Goal: Task Accomplishment & Management: Complete application form

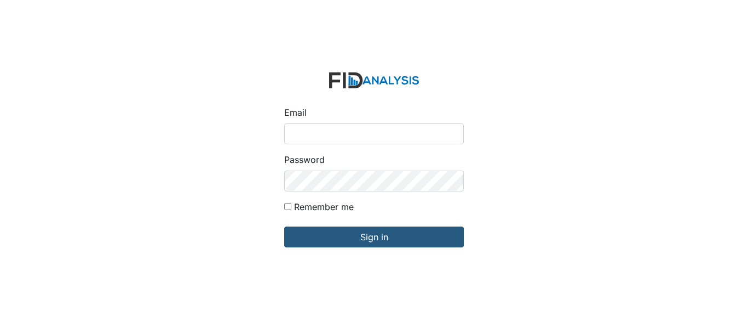
click at [345, 132] on input "Email" at bounding box center [374, 133] width 180 height 21
type input "[EMAIL_ADDRESS][DOMAIN_NAME]"
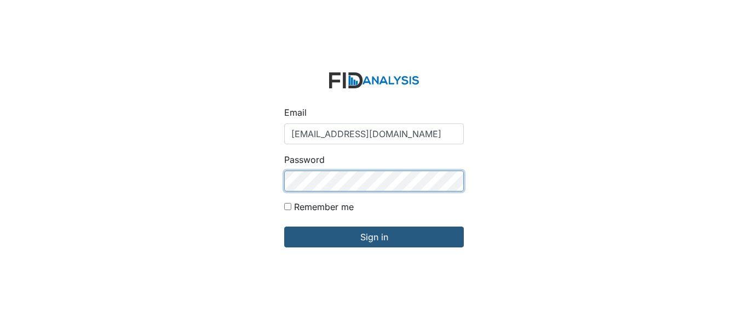
click at [284, 226] on input "Sign in" at bounding box center [374, 236] width 180 height 21
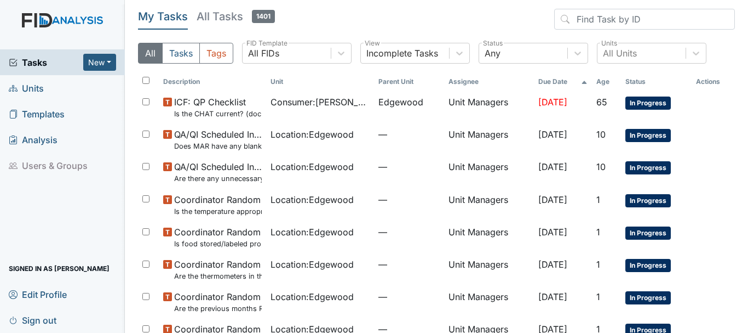
click at [33, 91] on span "Units" at bounding box center [26, 87] width 35 height 17
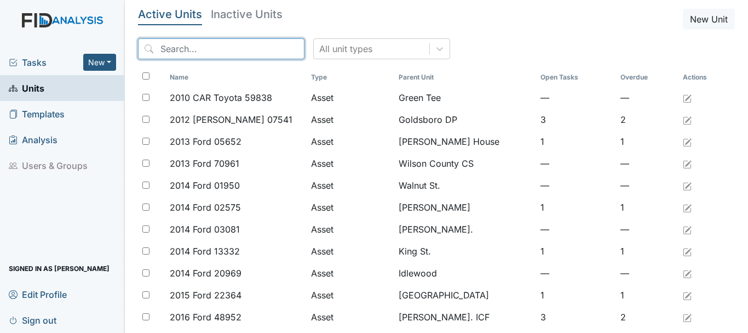
click at [168, 54] on input "search" at bounding box center [221, 48] width 167 height 21
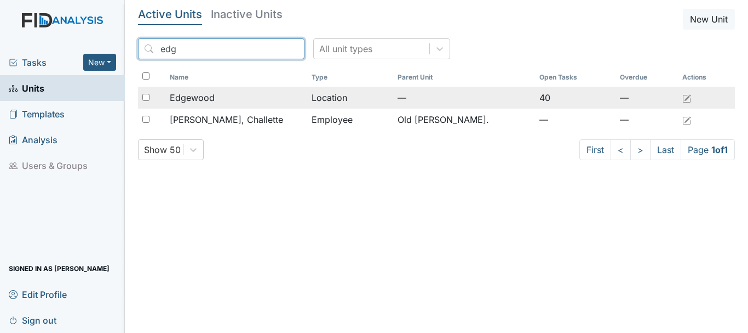
type input "edg"
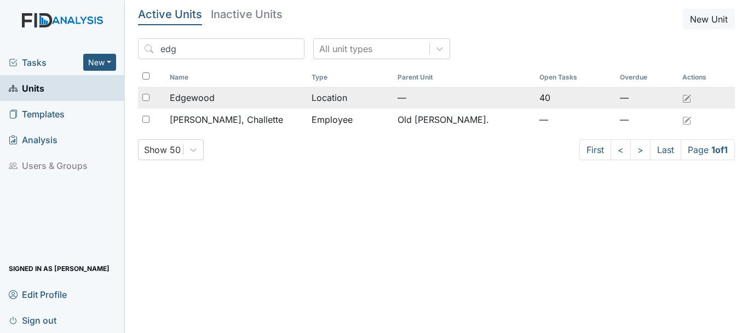
click at [146, 99] on input "checkbox" at bounding box center [145, 97] width 7 height 7
checkbox input "true"
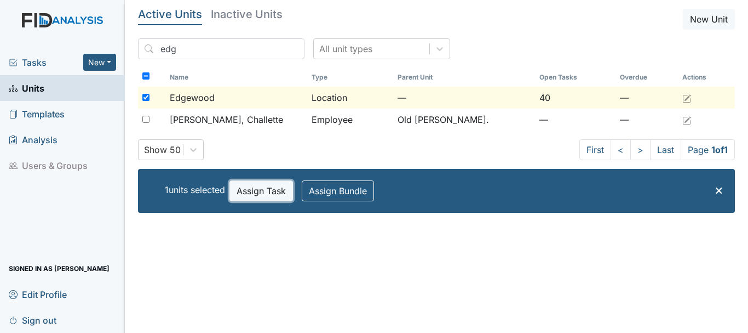
click at [257, 193] on button "Assign Task" at bounding box center [262, 190] width 64 height 21
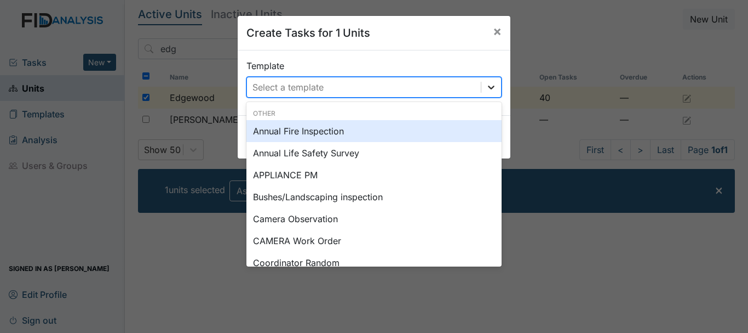
click at [489, 88] on icon at bounding box center [491, 87] width 7 height 4
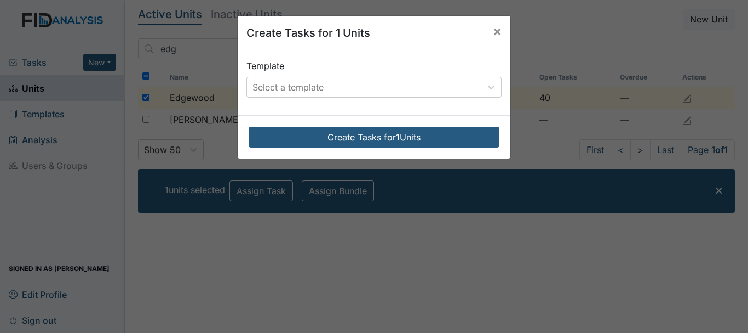
drag, startPoint x: 493, startPoint y: 261, endPoint x: 437, endPoint y: 290, distance: 63.0
click at [437, 290] on div "Create Tasks for 1 Units × Template Select a template Create Tasks for 1 Units" at bounding box center [374, 166] width 748 height 333
drag, startPoint x: 437, startPoint y: 290, endPoint x: 447, endPoint y: 124, distance: 166.3
click at [447, 124] on div "Create Tasks for 1 Units × Template Select a template Create Tasks for 1 Units" at bounding box center [374, 166] width 748 height 333
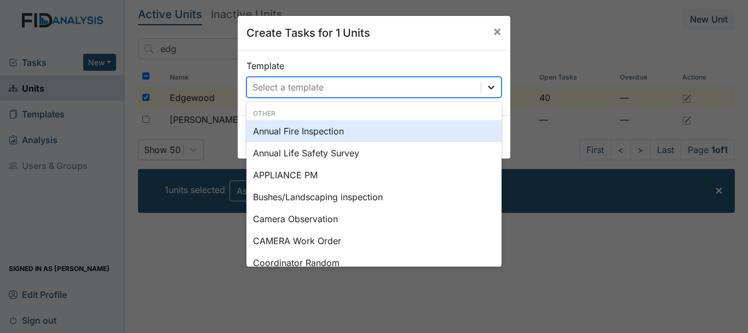
click at [489, 93] on div at bounding box center [492, 87] width 20 height 20
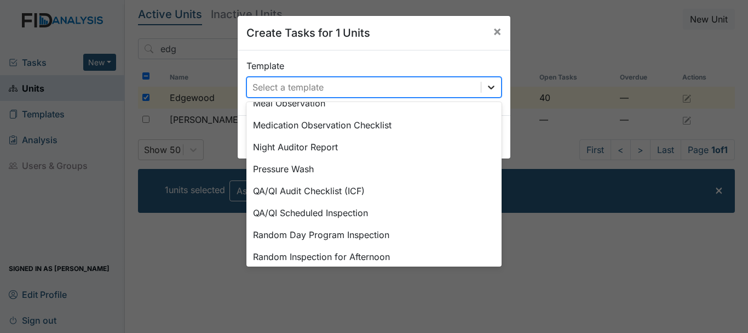
scroll to position [509, 0]
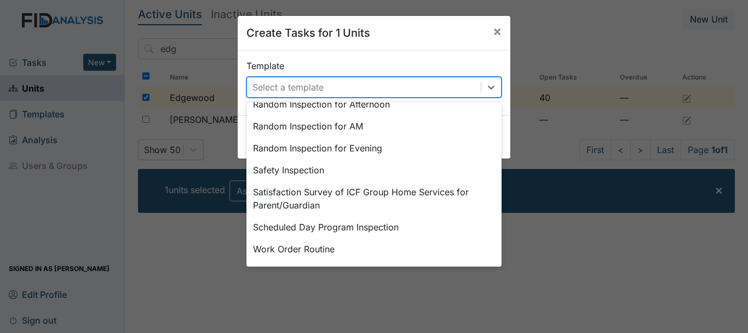
click at [368, 146] on div "Random Inspection for Evening" at bounding box center [374, 148] width 255 height 22
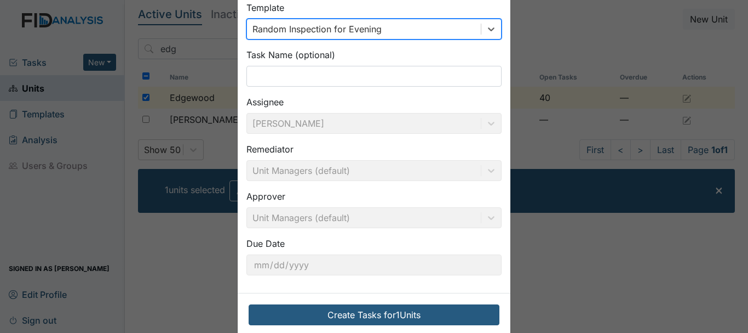
scroll to position [77, 0]
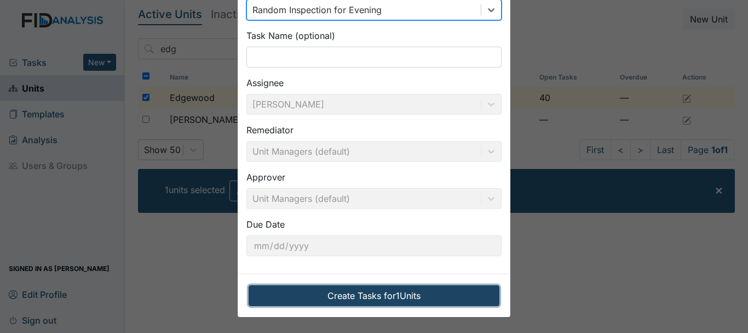
click at [427, 295] on button "Create Tasks for 1 Units" at bounding box center [374, 295] width 251 height 21
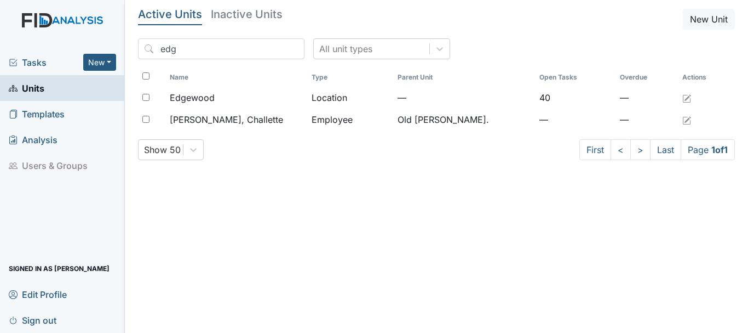
click at [38, 62] on span "Tasks" at bounding box center [46, 62] width 75 height 13
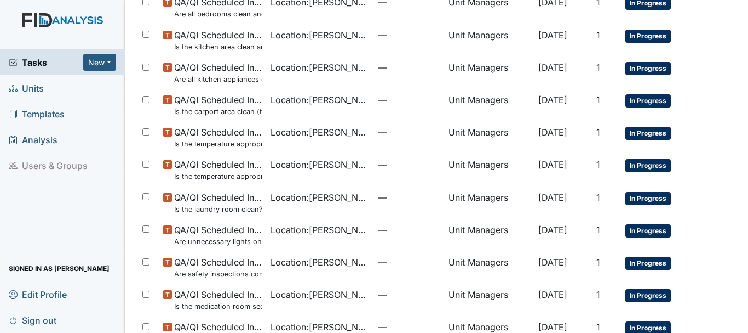
scroll to position [778, 0]
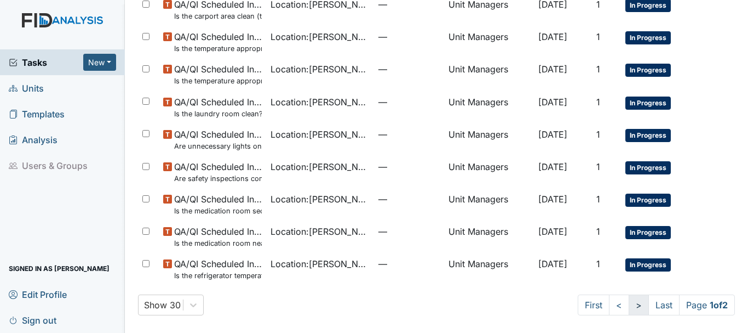
click at [629, 304] on link ">" at bounding box center [639, 304] width 20 height 21
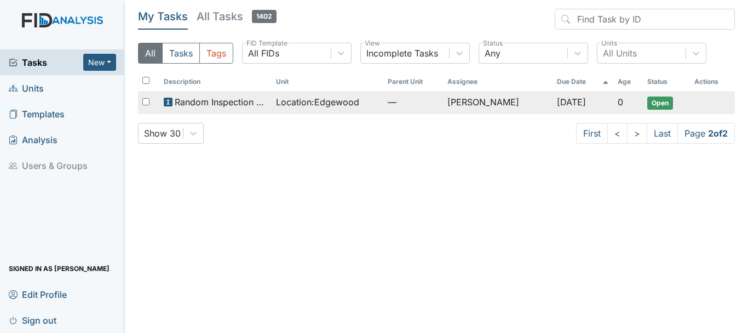
click at [308, 102] on span "Location : Edgewood" at bounding box center [317, 101] width 83 height 13
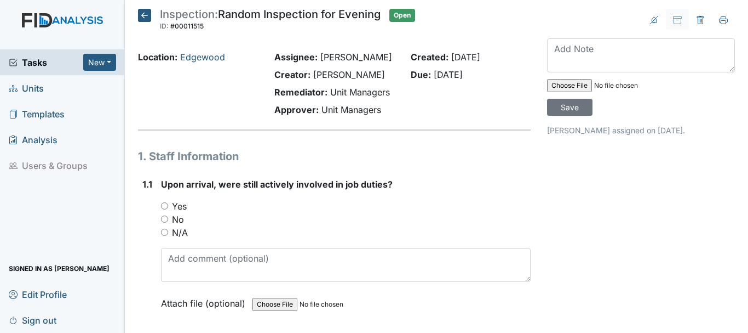
click at [167, 207] on input "Yes" at bounding box center [164, 205] width 7 height 7
radio input "true"
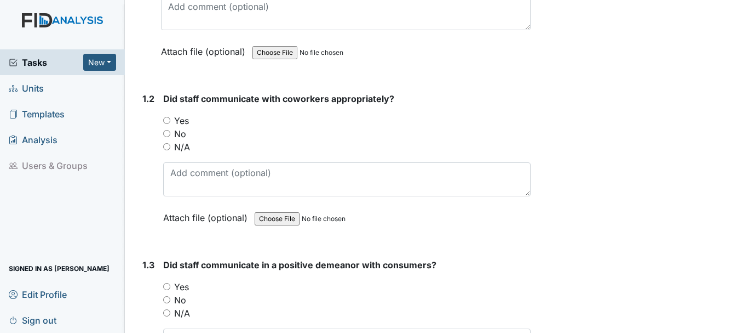
scroll to position [282, 0]
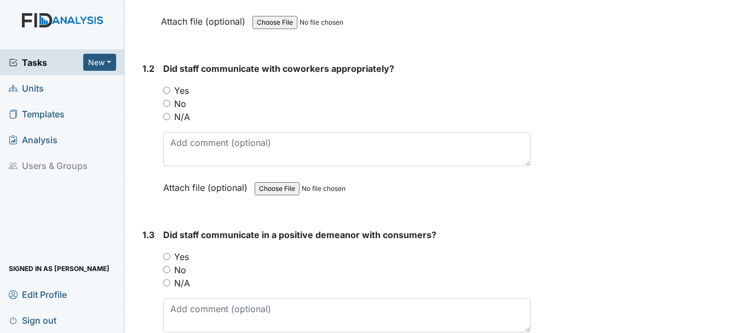
click at [168, 103] on input "No" at bounding box center [166, 103] width 7 height 7
radio input "true"
click at [167, 90] on input "Yes" at bounding box center [166, 90] width 7 height 7
radio input "true"
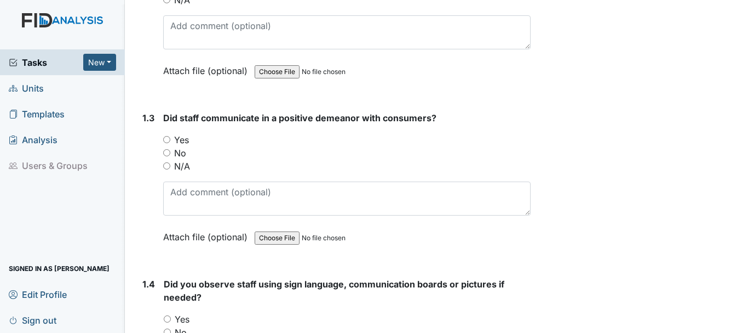
scroll to position [410, 0]
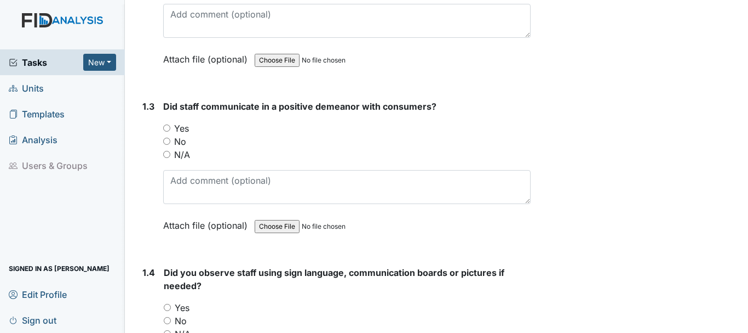
click at [165, 124] on input "Yes" at bounding box center [166, 127] width 7 height 7
radio input "true"
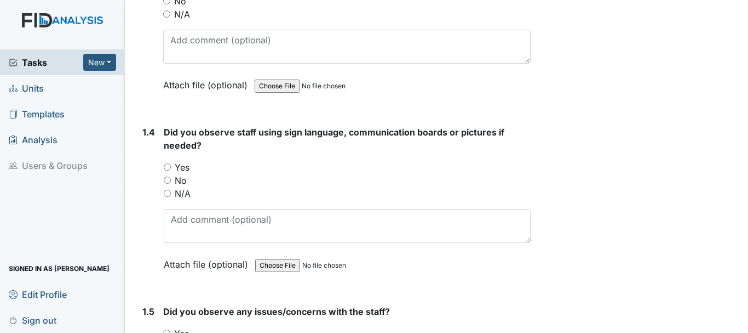
scroll to position [570, 0]
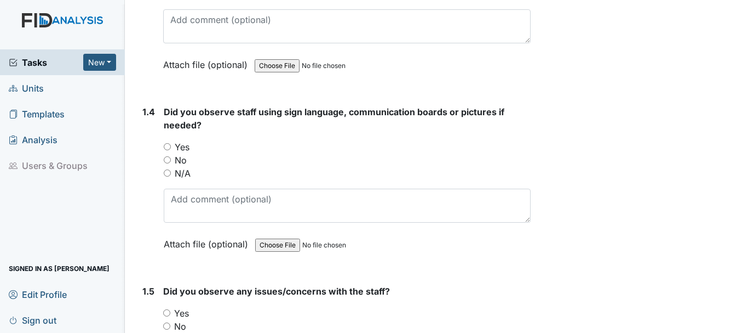
click at [167, 146] on input "Yes" at bounding box center [167, 146] width 7 height 7
radio input "true"
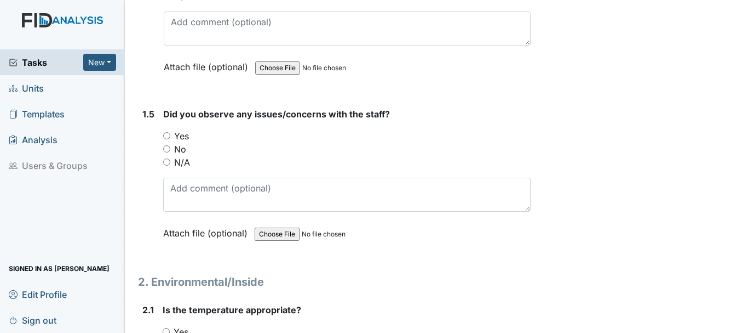
scroll to position [754, 0]
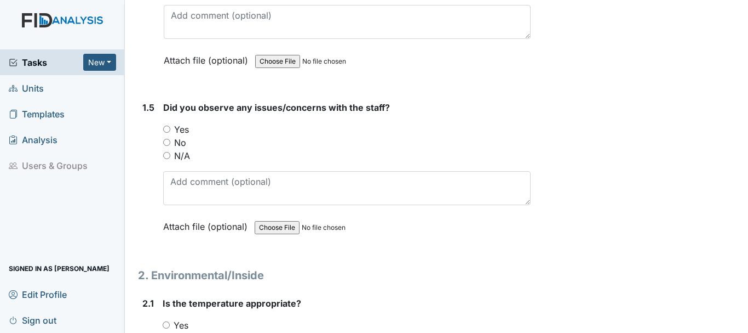
click at [167, 129] on input "Yes" at bounding box center [166, 128] width 7 height 7
radio input "true"
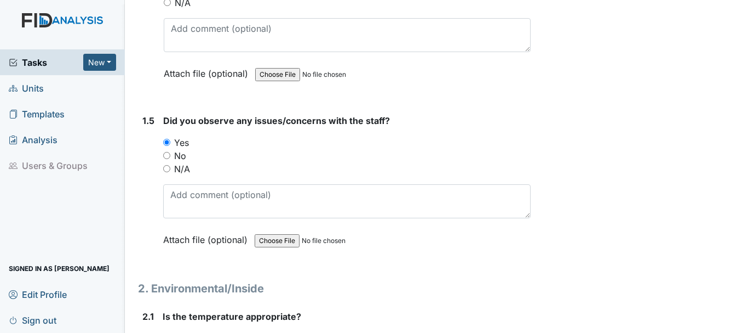
scroll to position [740, 0]
click at [167, 156] on input "No" at bounding box center [166, 156] width 7 height 7
radio input "true"
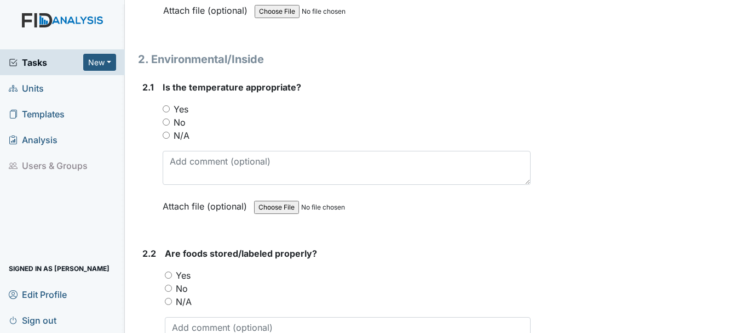
scroll to position [971, 0]
click at [166, 107] on input "Yes" at bounding box center [166, 107] width 7 height 7
radio input "true"
click at [168, 130] on input "N/A" at bounding box center [166, 133] width 7 height 7
radio input "true"
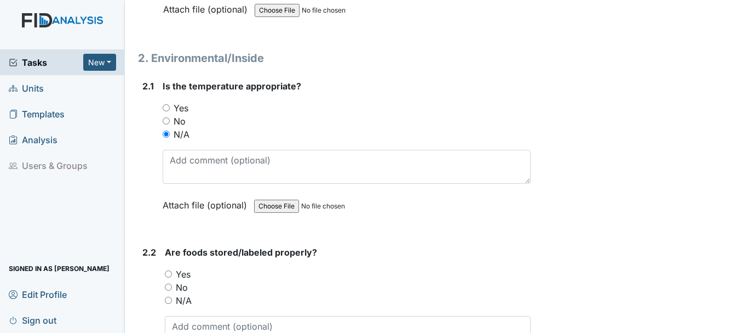
click at [168, 130] on input "N/A" at bounding box center [166, 133] width 7 height 7
click at [166, 121] on input "No" at bounding box center [166, 120] width 7 height 7
radio input "true"
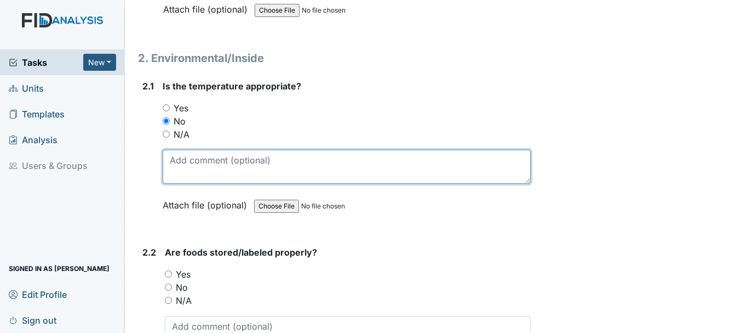
click at [343, 180] on textarea at bounding box center [347, 167] width 368 height 34
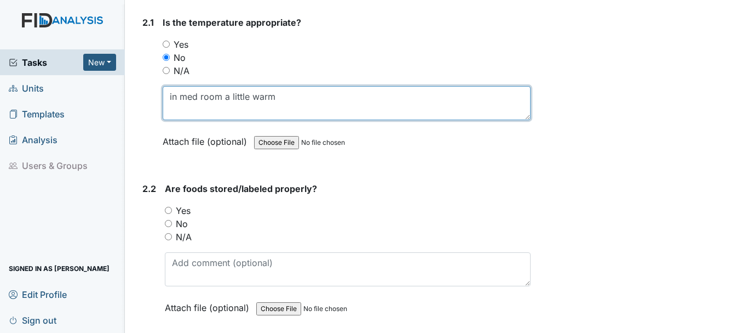
scroll to position [1055, 0]
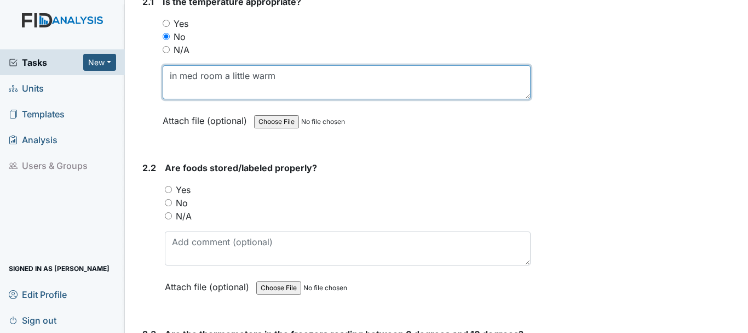
type textarea "in med room a little warm"
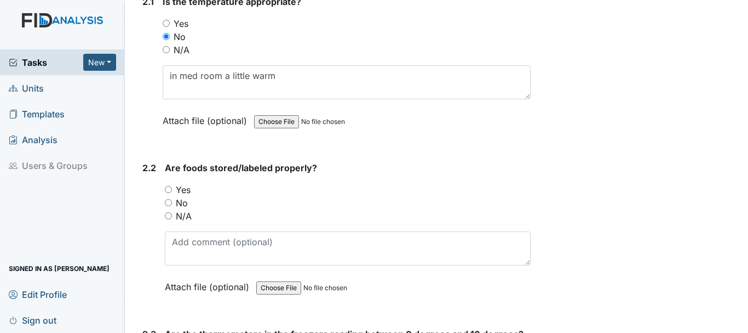
click at [168, 199] on input "No" at bounding box center [168, 202] width 7 height 7
radio input "true"
click at [170, 189] on input "Yes" at bounding box center [168, 189] width 7 height 7
radio input "true"
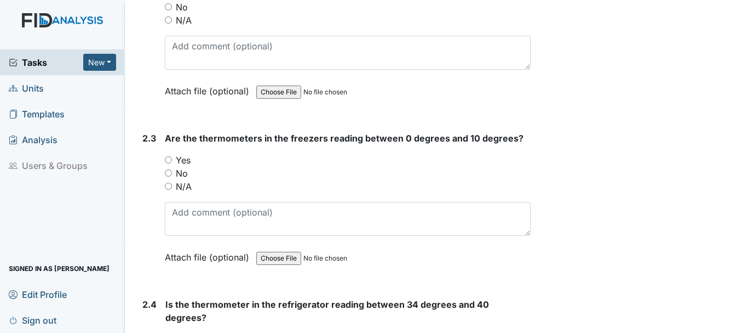
scroll to position [1252, 0]
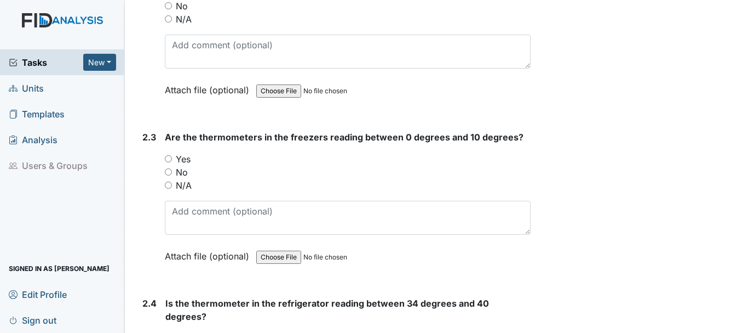
click at [169, 159] on input "Yes" at bounding box center [168, 158] width 7 height 7
radio input "true"
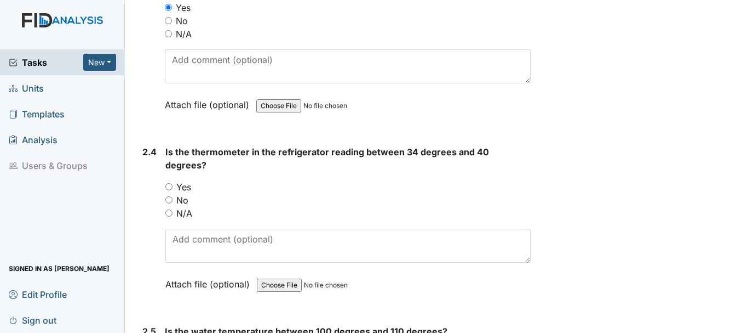
scroll to position [1407, 0]
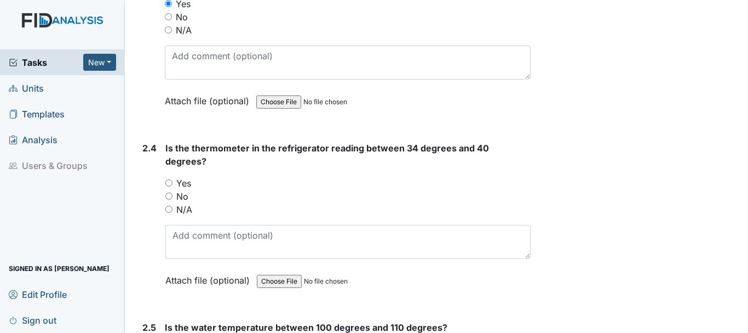
click at [170, 179] on input "Yes" at bounding box center [168, 182] width 7 height 7
radio input "true"
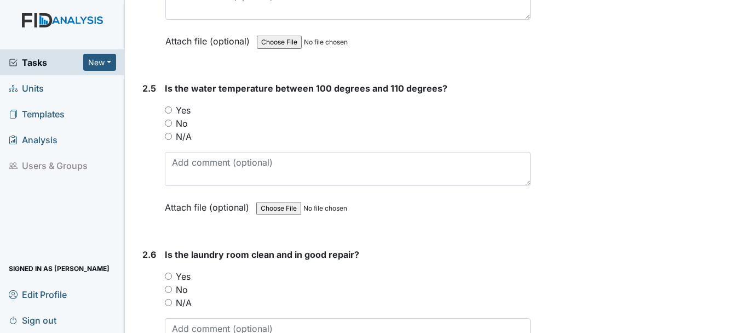
scroll to position [1654, 0]
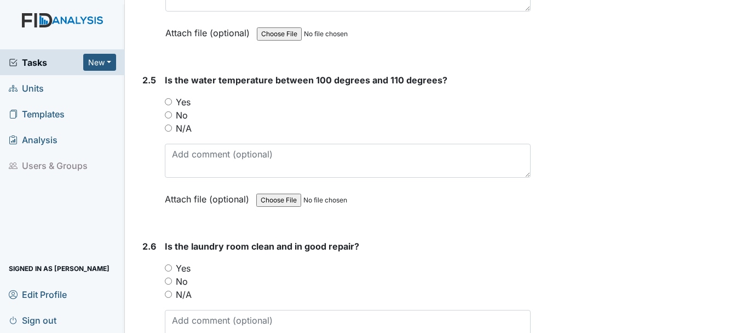
click at [168, 111] on input "No" at bounding box center [168, 114] width 7 height 7
radio input "true"
click at [168, 98] on input "Yes" at bounding box center [168, 101] width 7 height 7
radio input "true"
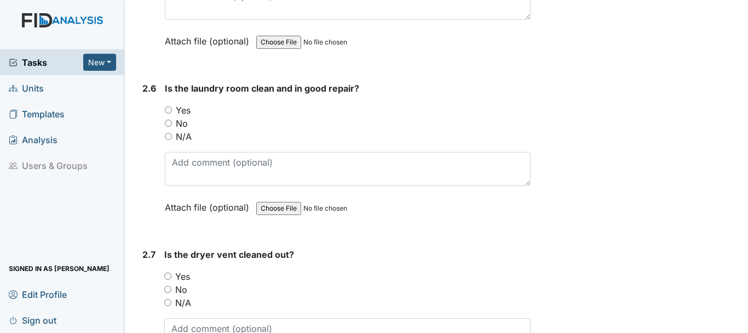
scroll to position [1814, 0]
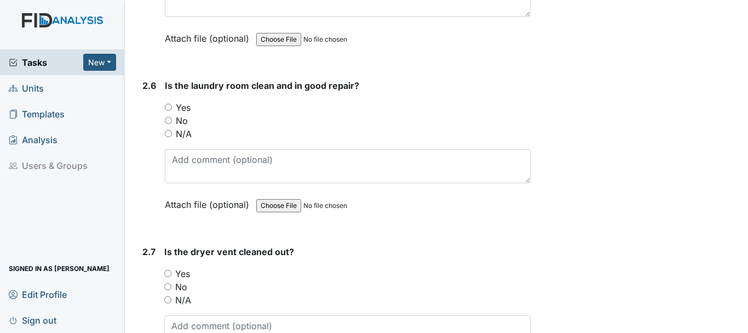
click at [169, 104] on input "Yes" at bounding box center [168, 107] width 7 height 7
radio input "true"
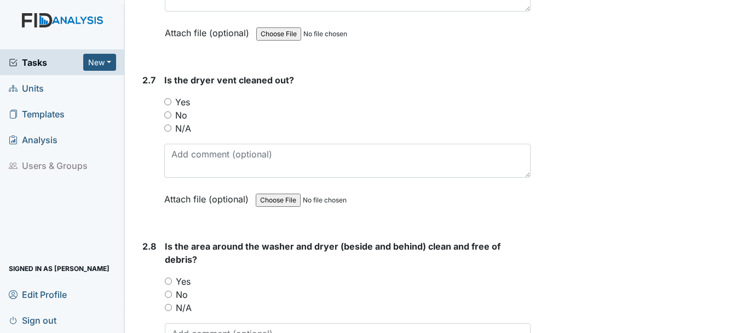
scroll to position [1988, 0]
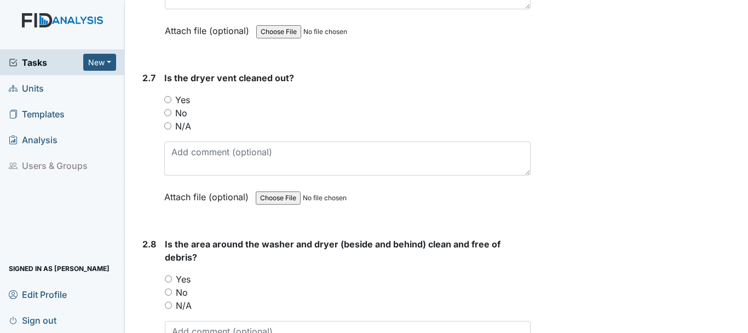
click at [170, 96] on input "Yes" at bounding box center [167, 99] width 7 height 7
radio input "true"
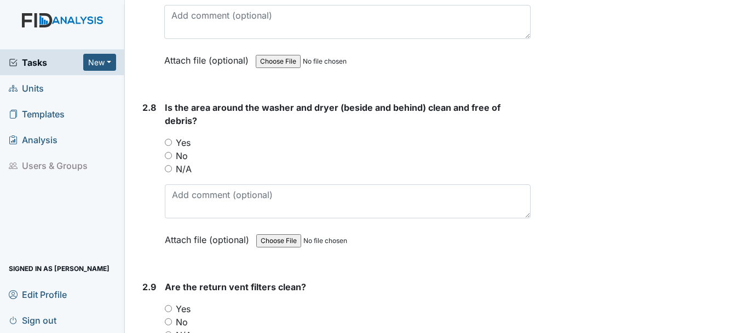
scroll to position [2127, 0]
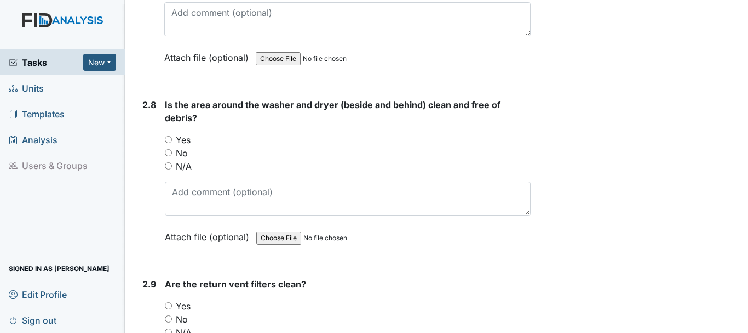
click at [171, 149] on input "No" at bounding box center [168, 152] width 7 height 7
radio input "true"
click at [169, 149] on input "No" at bounding box center [168, 152] width 7 height 7
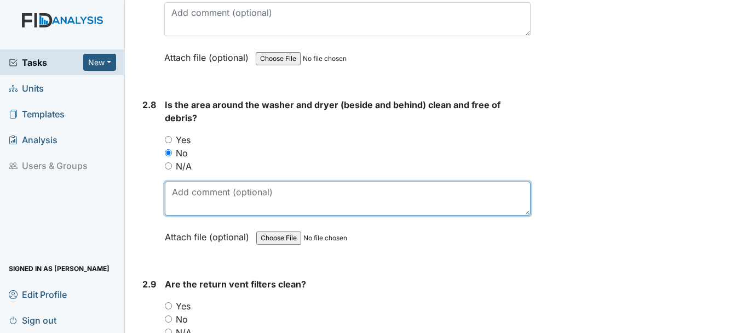
click at [308, 183] on textarea at bounding box center [348, 198] width 366 height 34
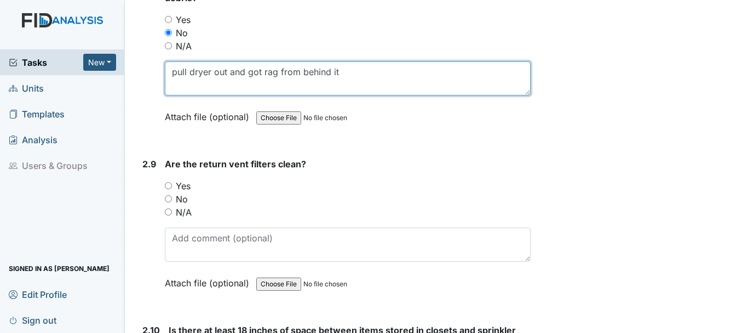
scroll to position [2248, 0]
type textarea "pull dryer out and got rag from behind it"
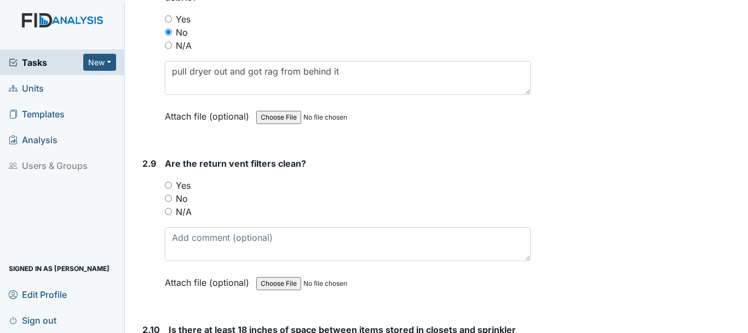
click at [169, 181] on input "Yes" at bounding box center [168, 184] width 7 height 7
radio input "true"
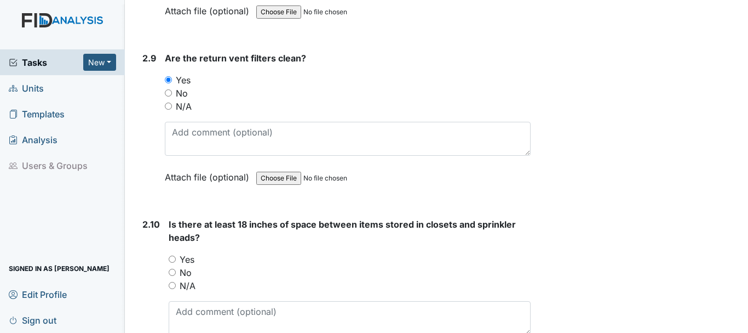
scroll to position [2383, 0]
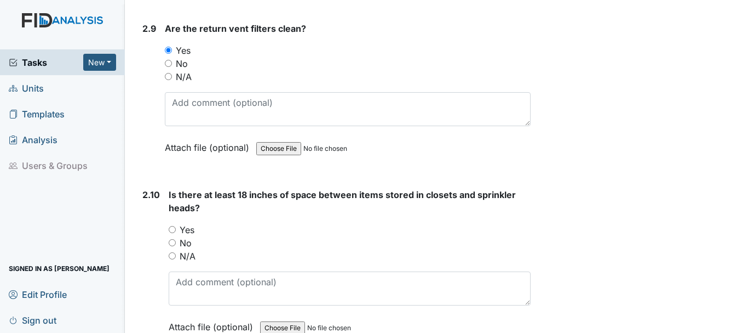
click at [172, 239] on input "No" at bounding box center [172, 242] width 7 height 7
radio input "true"
click at [170, 226] on input "Yes" at bounding box center [172, 229] width 7 height 7
radio input "true"
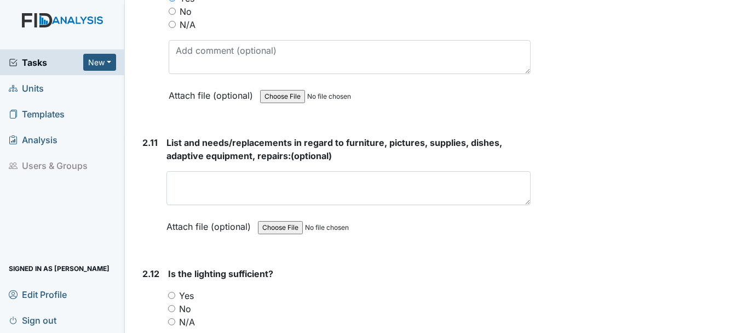
scroll to position [2620, 0]
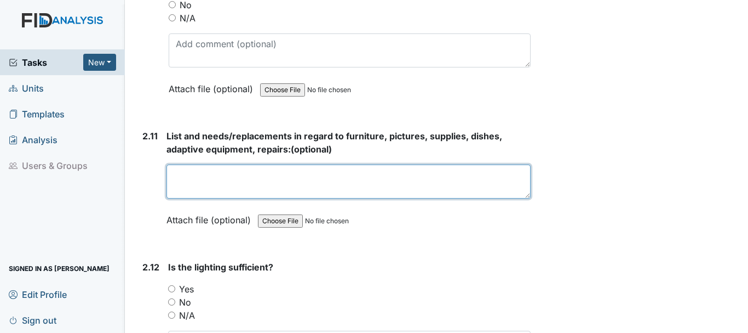
click at [213, 176] on textarea at bounding box center [349, 181] width 364 height 34
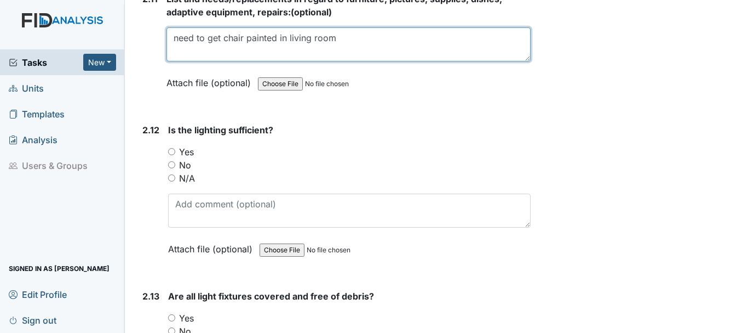
scroll to position [2763, 0]
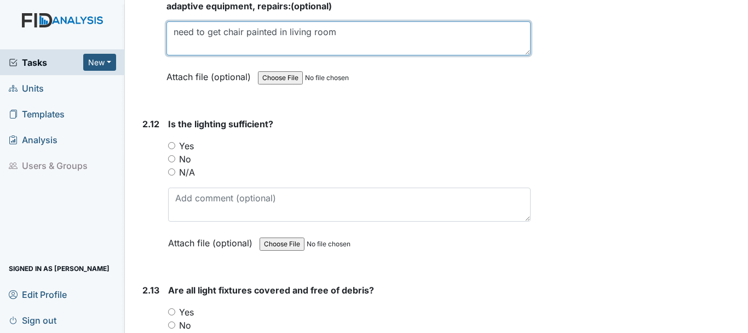
type textarea "need to get chair painted in living room"
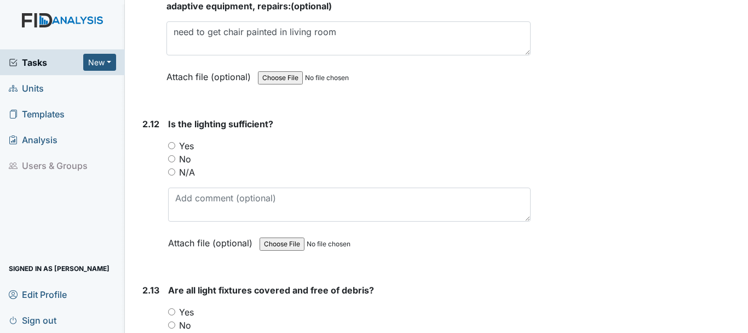
click at [168, 142] on input "Yes" at bounding box center [171, 145] width 7 height 7
radio input "true"
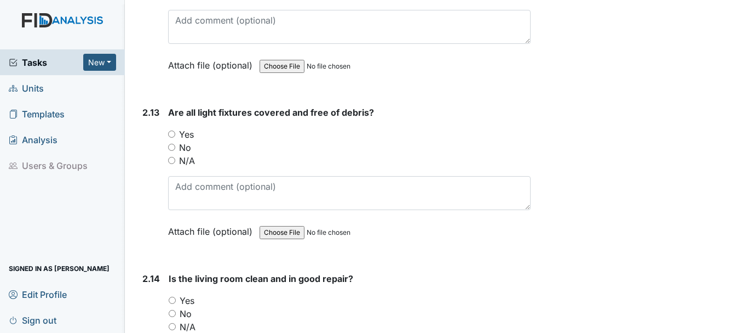
scroll to position [2941, 0]
click at [171, 143] on input "No" at bounding box center [171, 146] width 7 height 7
radio input "true"
click at [174, 130] on input "Yes" at bounding box center [171, 133] width 7 height 7
radio input "true"
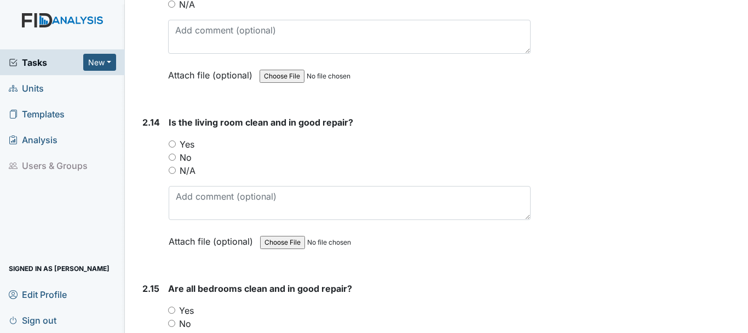
scroll to position [3096, 0]
click at [173, 141] on input "Yes" at bounding box center [172, 144] width 7 height 7
radio input "true"
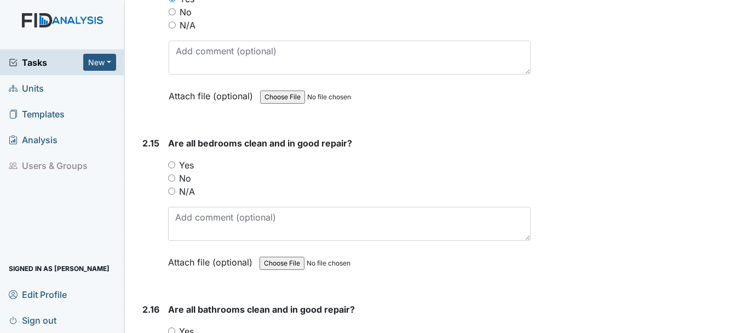
scroll to position [3242, 0]
click at [173, 162] on input "Yes" at bounding box center [171, 165] width 7 height 7
radio input "true"
click at [173, 175] on input "No" at bounding box center [171, 178] width 7 height 7
radio input "true"
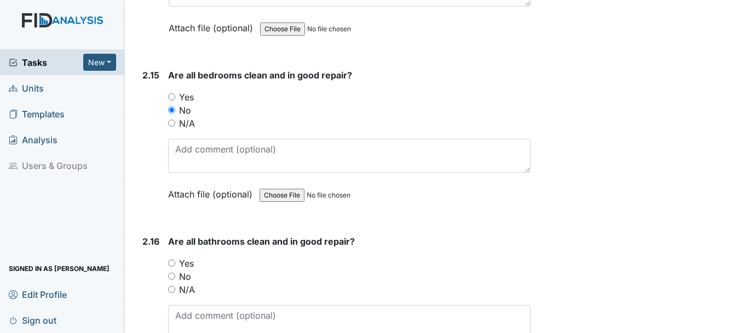
scroll to position [3311, 0]
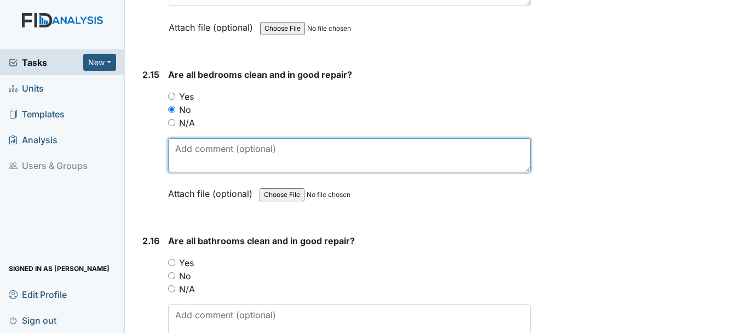
click at [196, 139] on textarea at bounding box center [349, 155] width 363 height 34
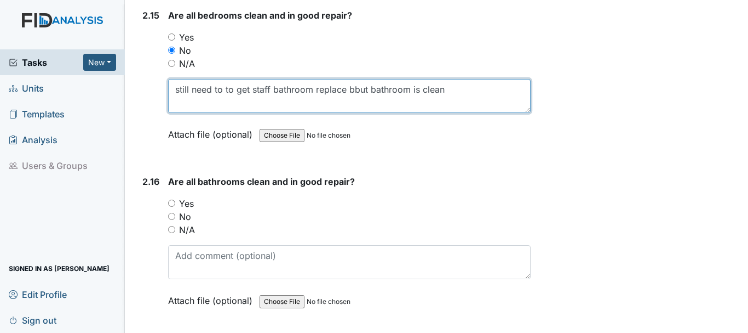
scroll to position [3372, 0]
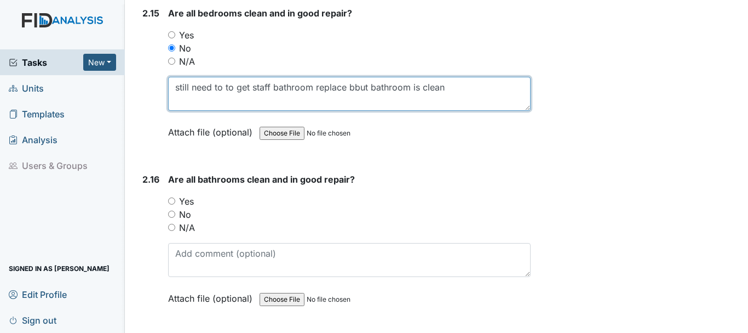
type textarea "still need to to get staff bathroom replace bbut bathroom is clean"
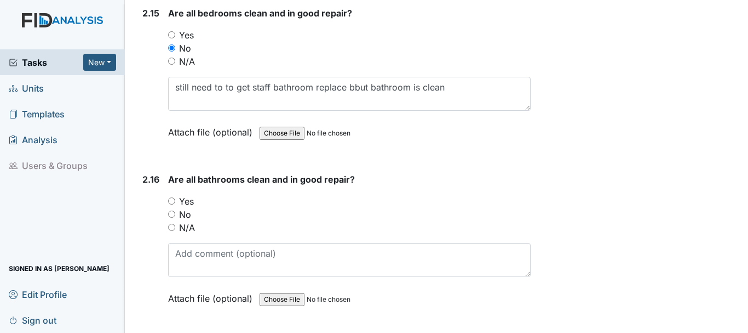
click at [171, 224] on input "N/A" at bounding box center [171, 227] width 7 height 7
radio input "true"
click at [171, 210] on input "No" at bounding box center [171, 213] width 7 height 7
radio input "true"
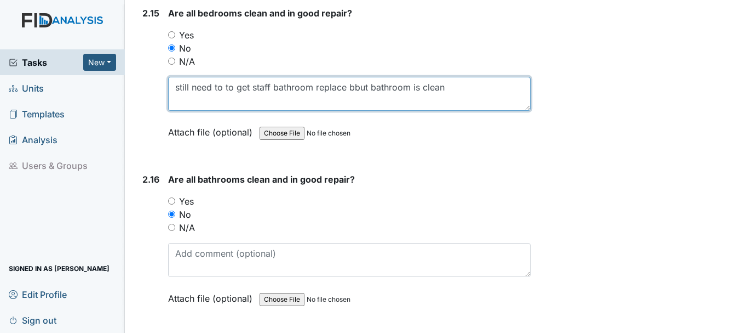
click at [479, 80] on textarea "still need to to get staff bathroom replace bbut bathroom is clean" at bounding box center [349, 94] width 363 height 34
type textarea "still need to to get staff bathroom replace but clean"
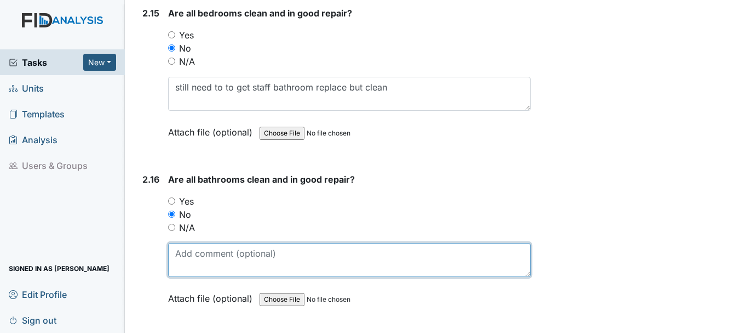
click at [387, 261] on textarea at bounding box center [349, 260] width 363 height 34
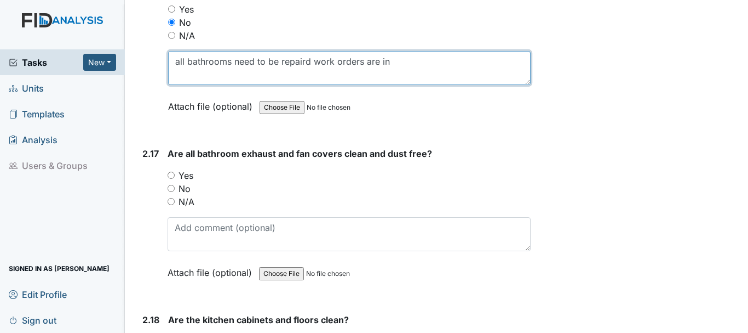
scroll to position [3590, 0]
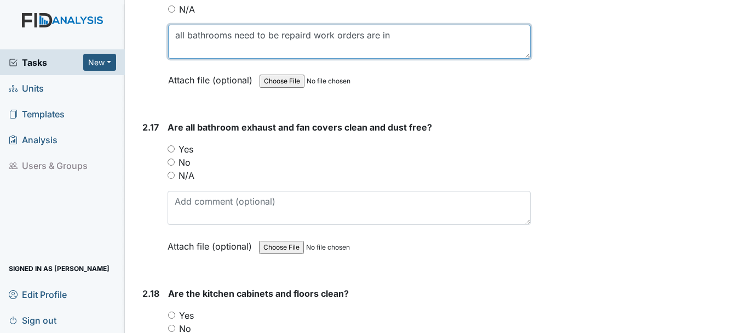
type textarea "all bathrooms need to be repaird work orders are in"
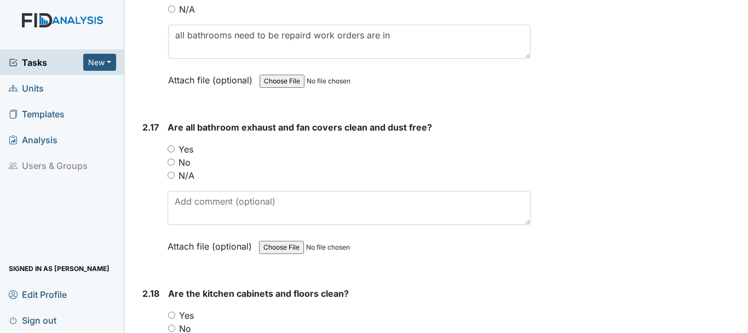
click at [171, 145] on input "Yes" at bounding box center [171, 148] width 7 height 7
radio input "true"
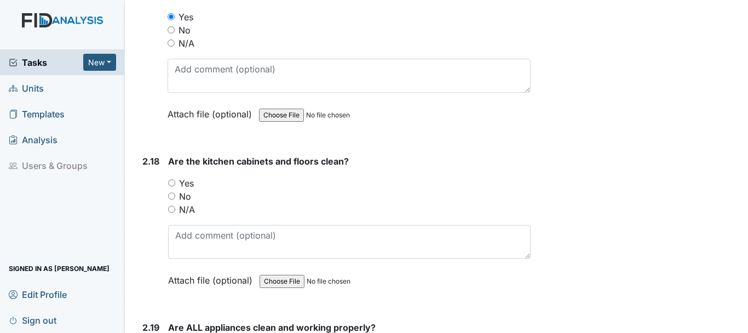
scroll to position [3737, 0]
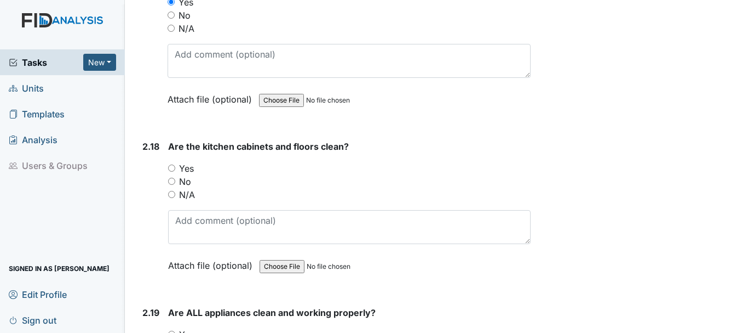
click at [171, 178] on input "No" at bounding box center [171, 181] width 7 height 7
radio input "true"
click at [171, 164] on input "Yes" at bounding box center [171, 167] width 7 height 7
radio input "true"
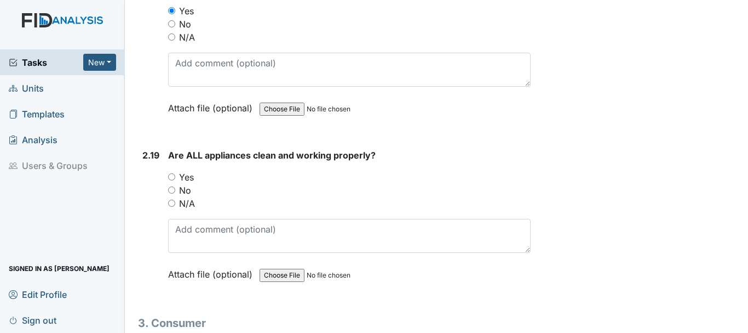
scroll to position [3897, 0]
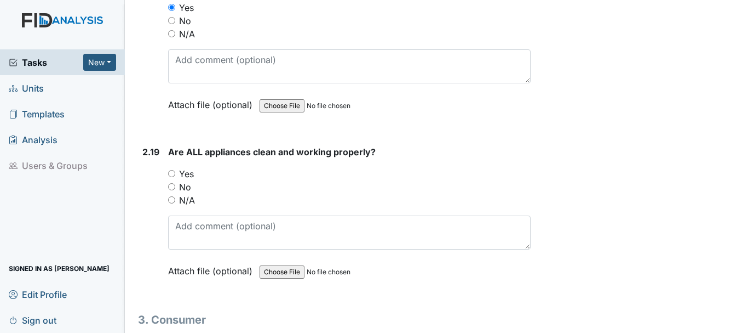
click at [171, 170] on input "Yes" at bounding box center [171, 173] width 7 height 7
radio input "true"
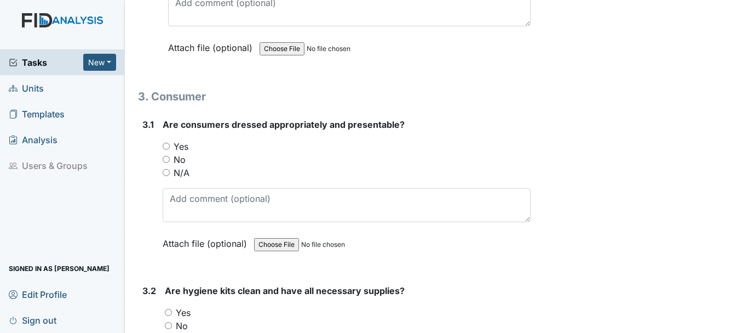
scroll to position [4126, 0]
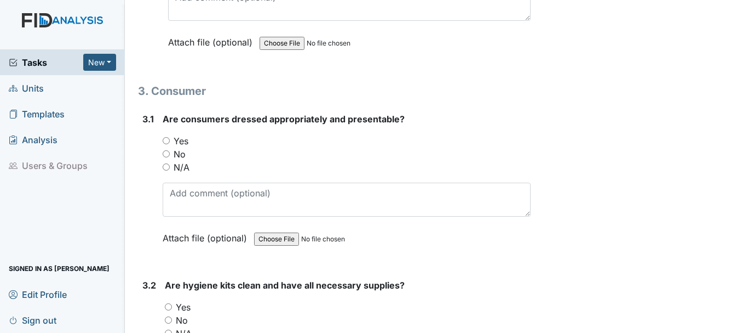
click at [167, 137] on input "Yes" at bounding box center [166, 140] width 7 height 7
radio input "true"
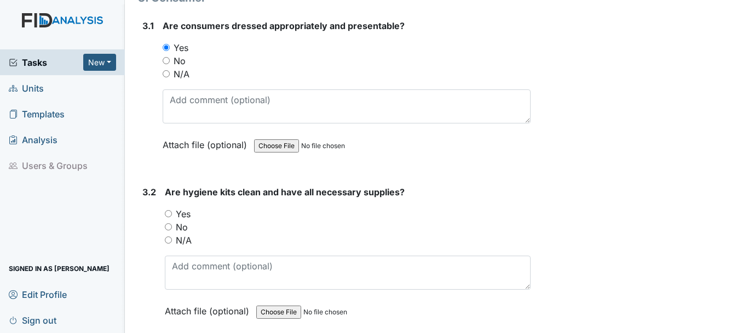
scroll to position [4219, 0]
click at [170, 209] on input "Yes" at bounding box center [168, 212] width 7 height 7
radio input "true"
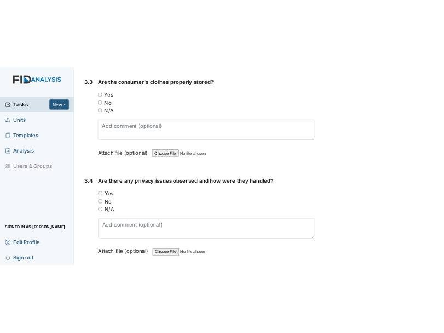
scroll to position [4556, 0]
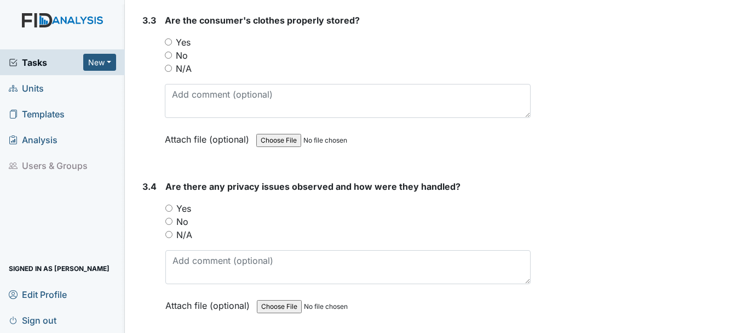
click at [168, 38] on input "Yes" at bounding box center [168, 41] width 7 height 7
radio input "true"
click at [168, 231] on input "N/A" at bounding box center [168, 234] width 7 height 7
radio input "true"
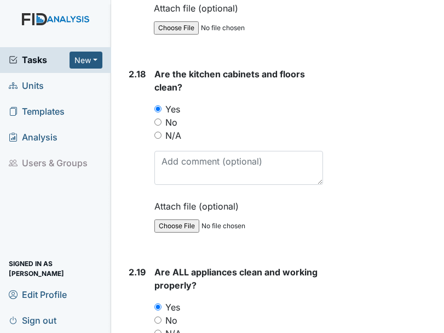
scroll to position [4534, 0]
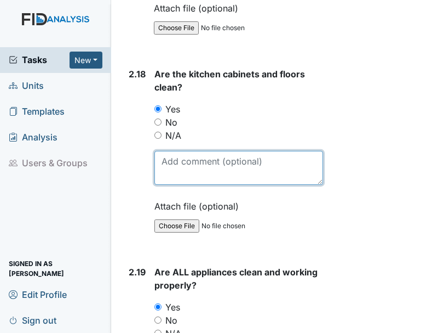
click at [203, 185] on textarea at bounding box center [238, 168] width 169 height 34
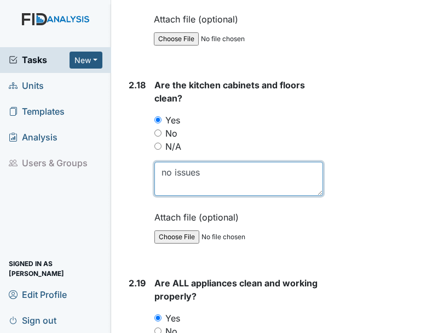
type textarea "no issues"
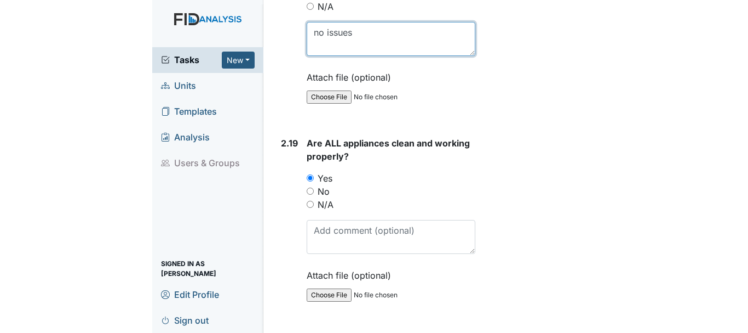
scroll to position [4707, 0]
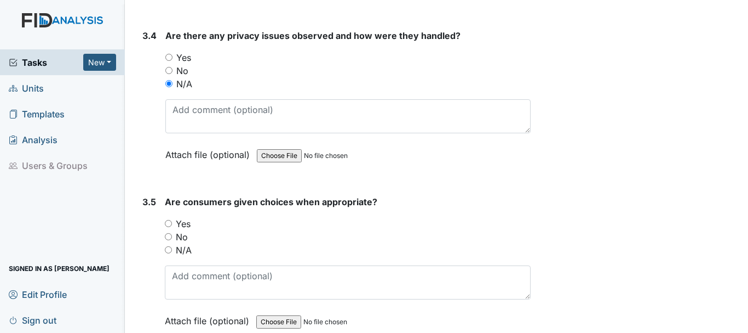
click at [167, 220] on input "Yes" at bounding box center [168, 223] width 7 height 7
radio input "true"
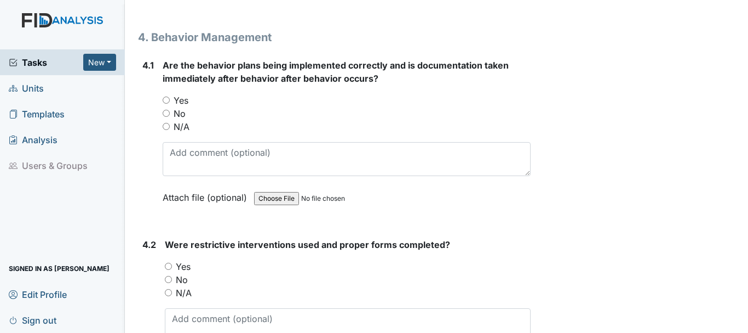
scroll to position [5157, 0]
click at [168, 96] on input "Yes" at bounding box center [166, 99] width 7 height 7
radio input "true"
click at [169, 275] on input "No" at bounding box center [168, 278] width 7 height 7
radio input "true"
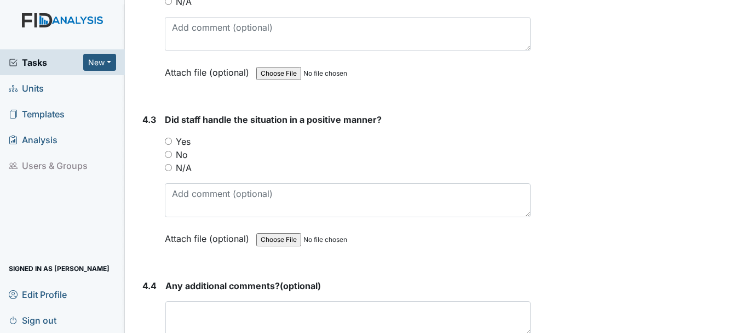
scroll to position [5448, 0]
click at [171, 161] on div "N/A" at bounding box center [348, 167] width 366 height 13
click at [167, 163] on input "N/A" at bounding box center [168, 166] width 7 height 7
radio input "true"
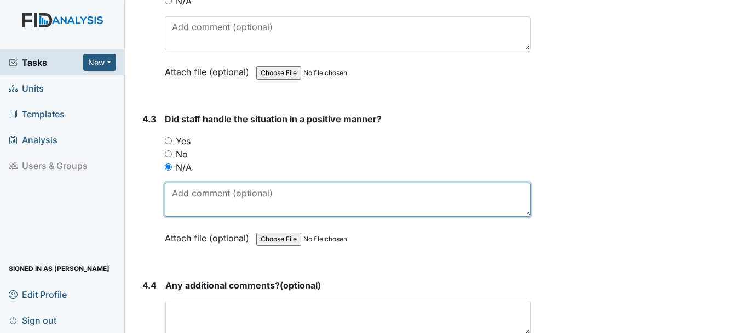
click at [196, 190] on textarea at bounding box center [348, 199] width 366 height 34
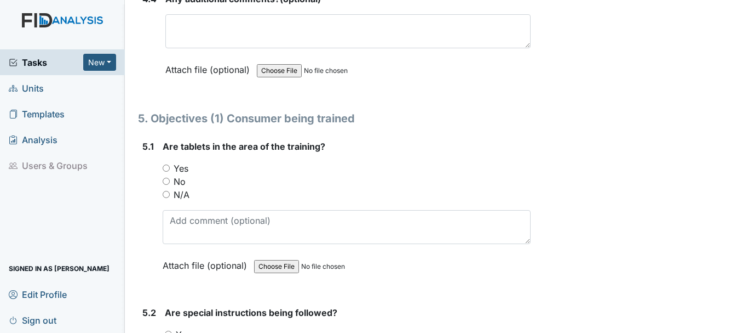
scroll to position [5758, 0]
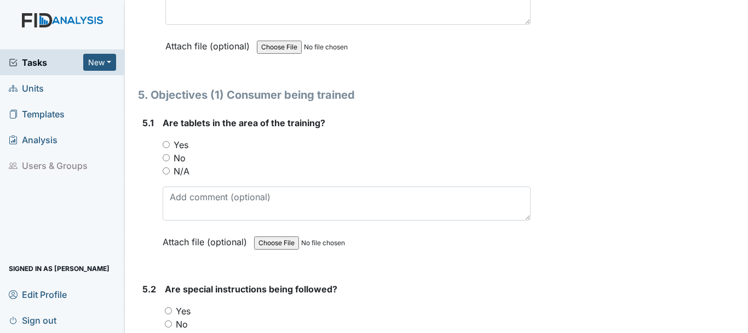
type textarea "no issues"
click at [167, 141] on input "Yes" at bounding box center [166, 144] width 7 height 7
radio input "true"
click at [168, 307] on input "Yes" at bounding box center [168, 310] width 7 height 7
radio input "true"
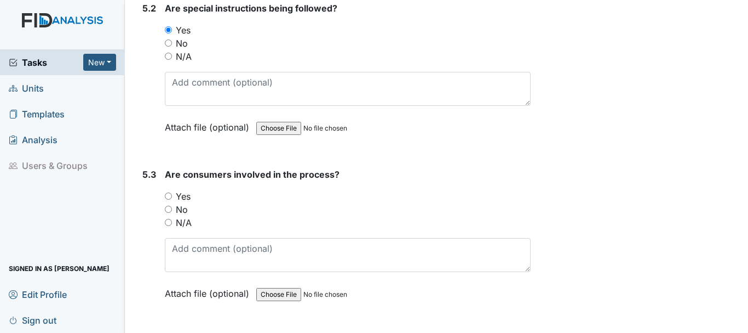
scroll to position [6041, 0]
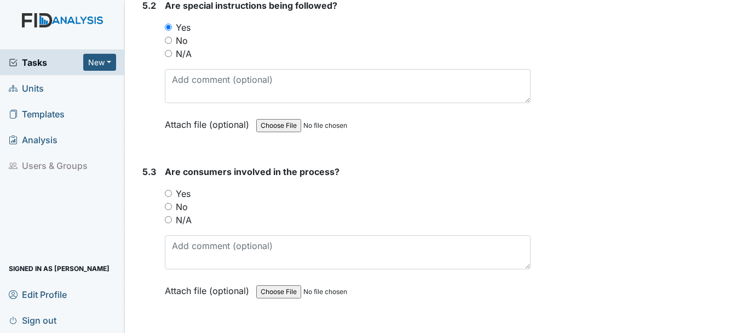
click at [169, 187] on div "Yes" at bounding box center [348, 193] width 366 height 13
click at [166, 190] on input "Yes" at bounding box center [168, 193] width 7 height 7
radio input "true"
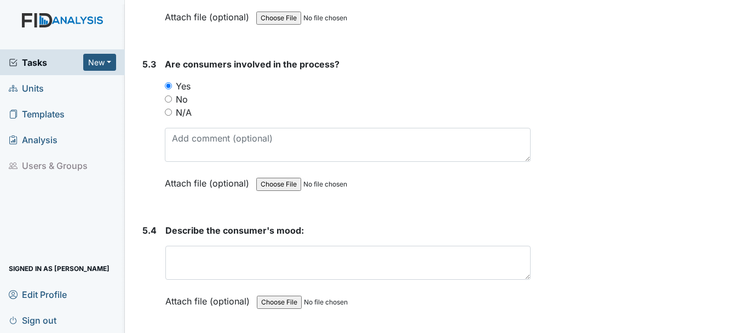
scroll to position [6156, 0]
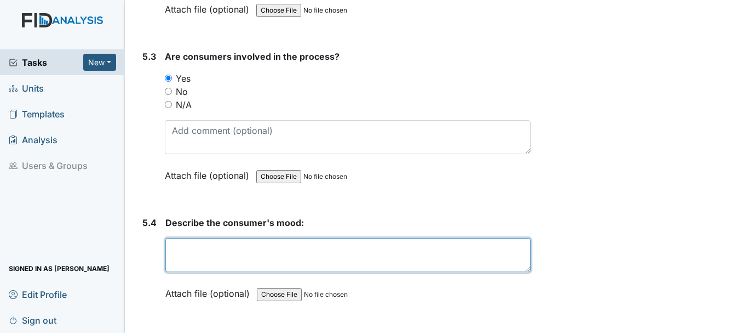
click at [242, 243] on textarea at bounding box center [347, 255] width 365 height 34
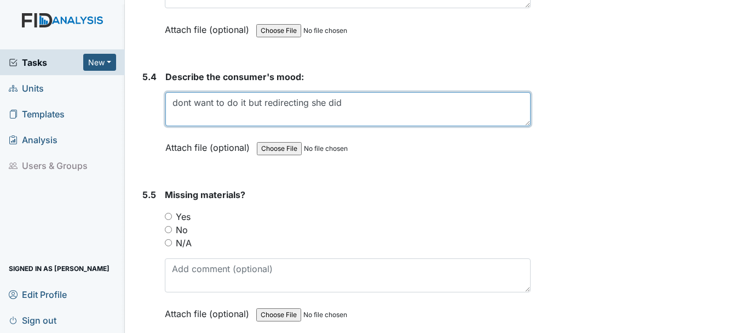
scroll to position [6310, 0]
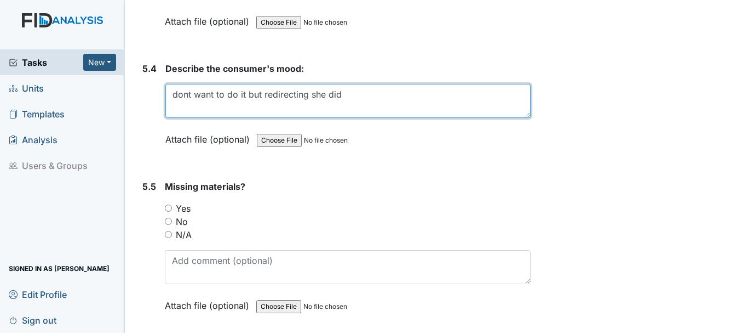
type textarea "dont want to do it but redirecting she did"
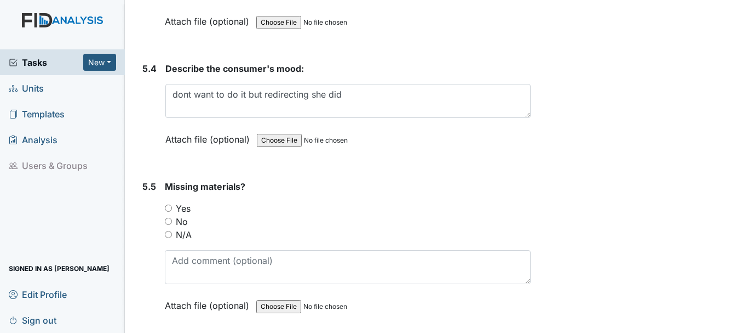
click at [170, 217] on input "No" at bounding box center [168, 220] width 7 height 7
radio input "true"
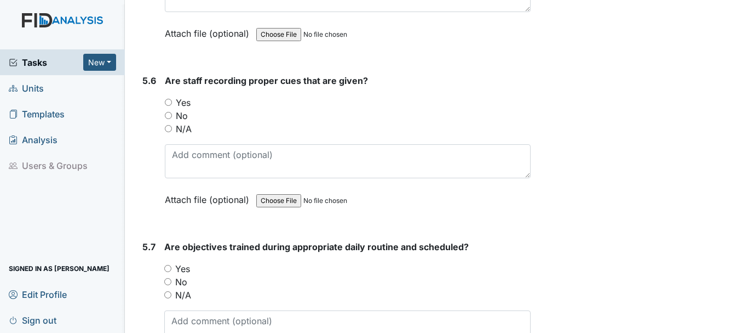
scroll to position [6583, 0]
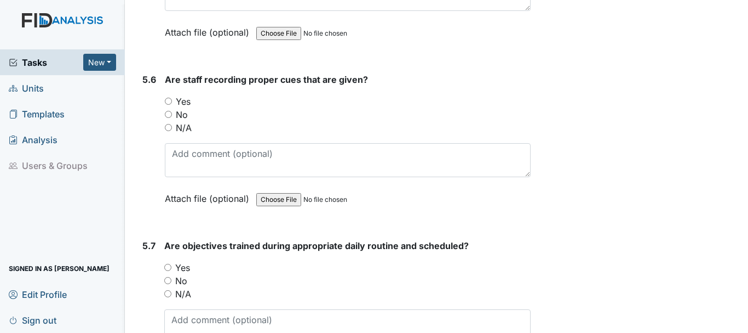
click at [168, 111] on input "No" at bounding box center [168, 114] width 7 height 7
radio input "true"
click at [168, 111] on input "No" at bounding box center [168, 114] width 7 height 7
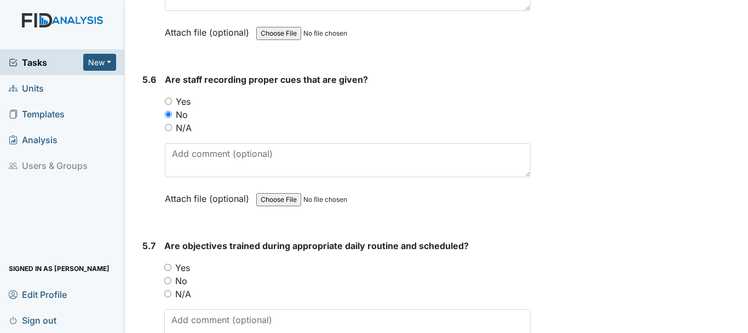
click at [169, 98] on input "Yes" at bounding box center [168, 101] width 7 height 7
radio input "true"
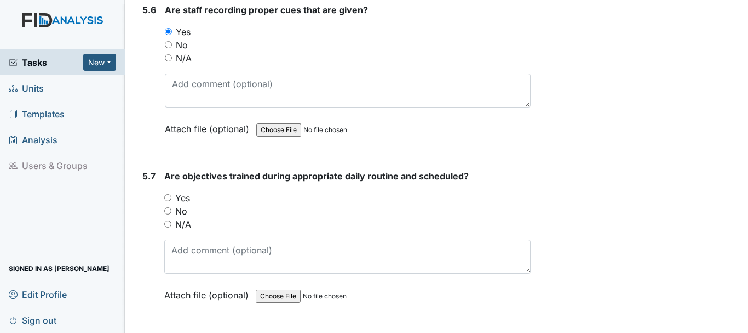
scroll to position [6654, 0]
click at [169, 193] on input "Yes" at bounding box center [167, 196] width 7 height 7
radio input "true"
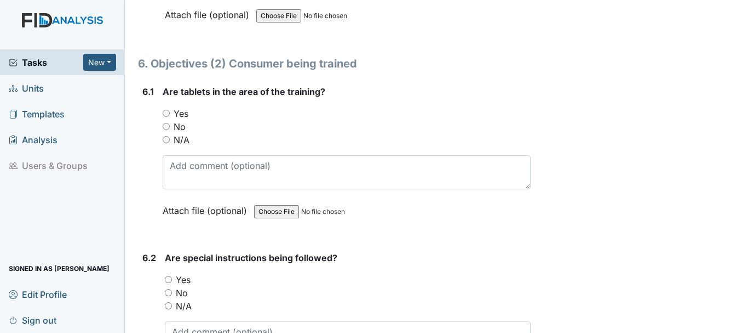
scroll to position [7053, 0]
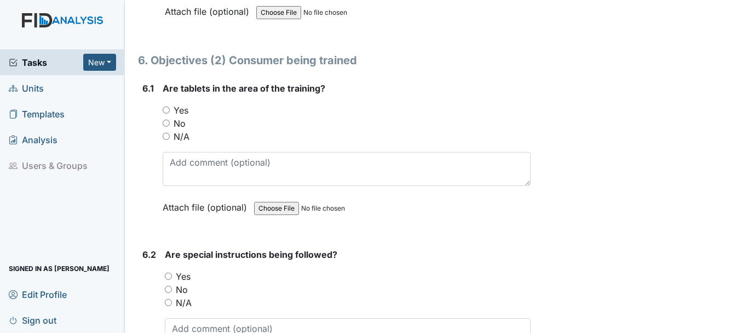
click at [164, 106] on input "Yes" at bounding box center [166, 109] width 7 height 7
radio input "true"
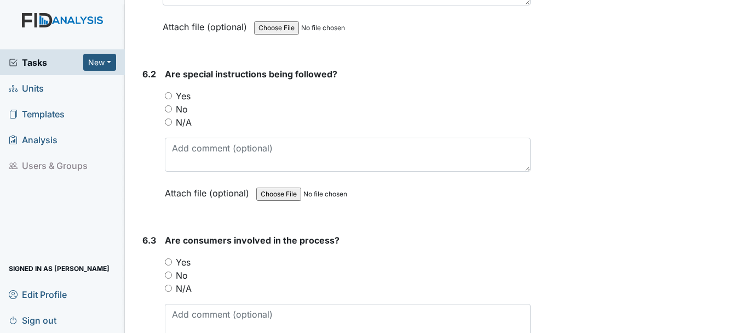
scroll to position [7236, 0]
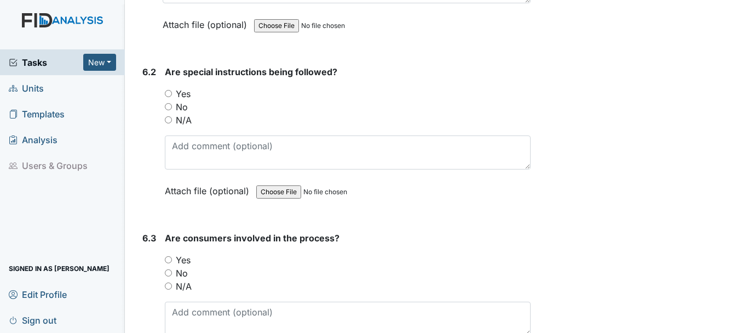
click at [169, 90] on input "Yes" at bounding box center [168, 93] width 7 height 7
radio input "true"
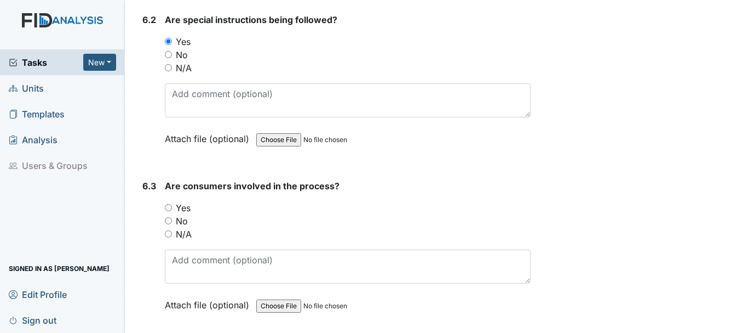
scroll to position [7299, 0]
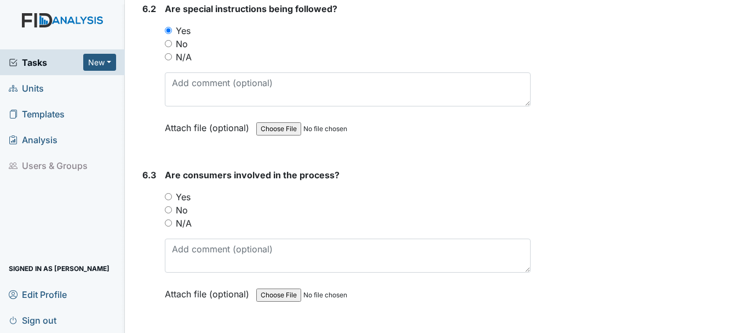
click at [168, 193] on input "Yes" at bounding box center [168, 196] width 7 height 7
radio input "true"
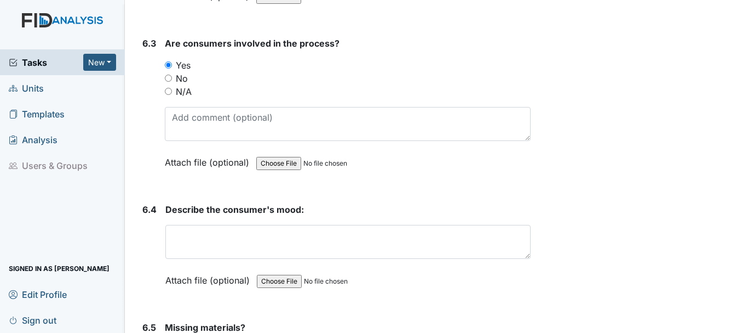
scroll to position [7431, 0]
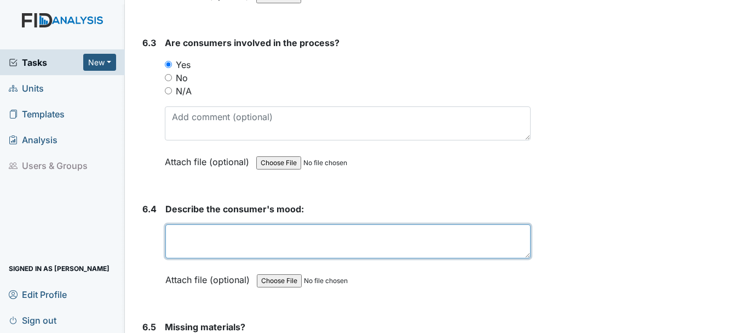
click at [329, 227] on textarea at bounding box center [347, 241] width 365 height 34
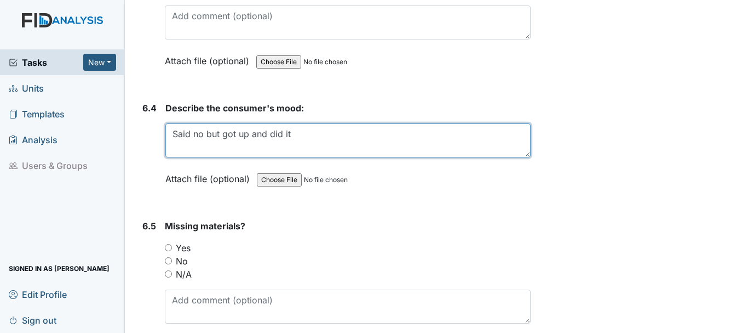
scroll to position [7536, 0]
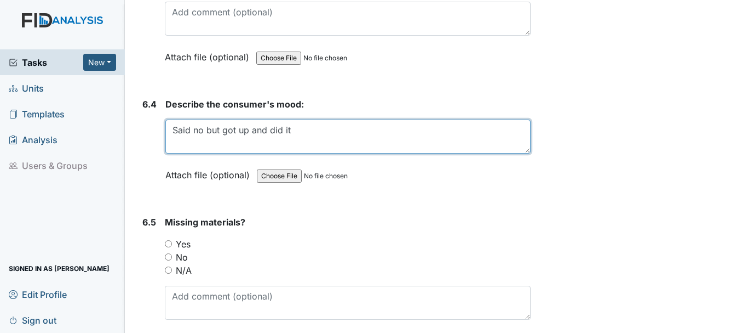
type textarea "Said no but got up and did it"
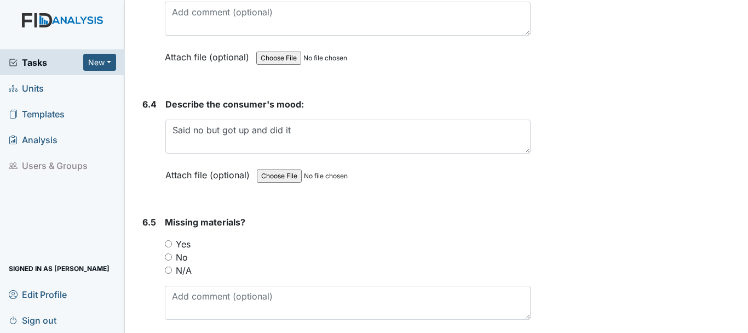
click at [168, 253] on input "No" at bounding box center [168, 256] width 7 height 7
radio input "true"
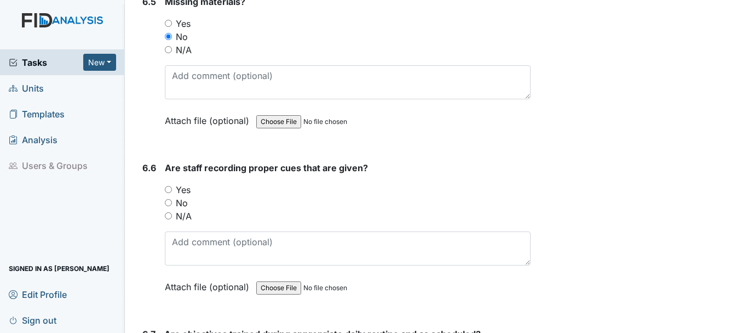
scroll to position [7763, 0]
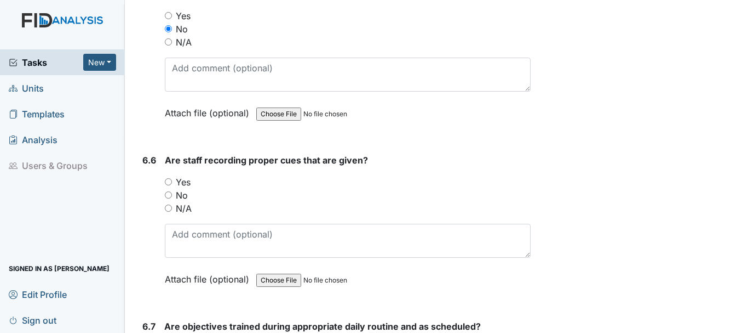
click at [168, 178] on input "Yes" at bounding box center [168, 181] width 7 height 7
radio input "true"
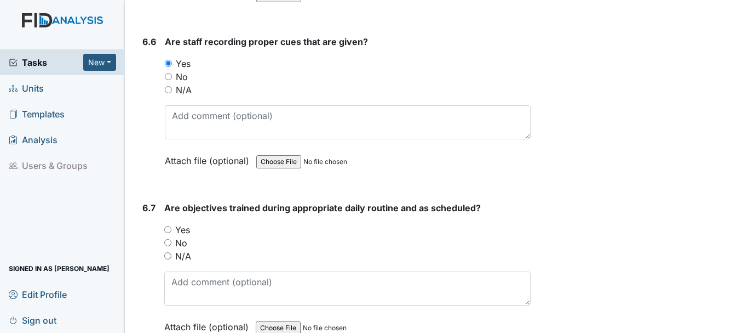
scroll to position [7891, 0]
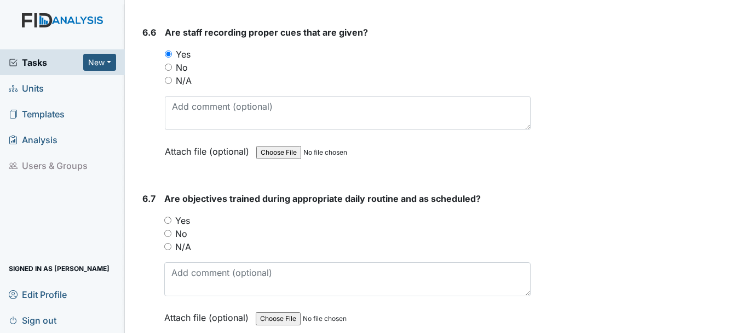
click at [168, 216] on input "Yes" at bounding box center [167, 219] width 7 height 7
radio input "true"
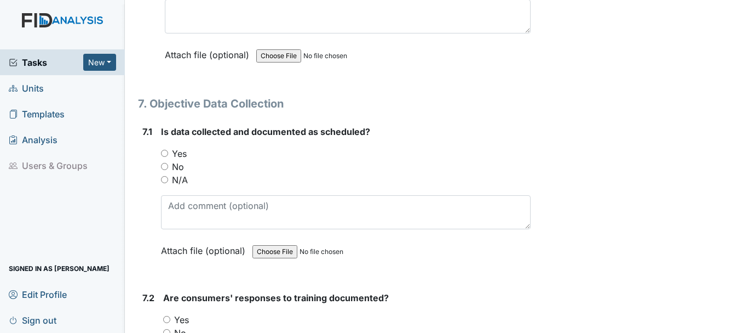
scroll to position [8275, 0]
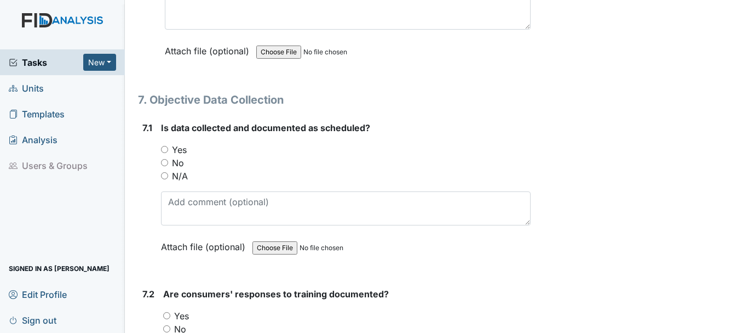
click at [164, 146] on input "Yes" at bounding box center [164, 149] width 7 height 7
radio input "true"
click at [167, 312] on input "Yes" at bounding box center [166, 315] width 7 height 7
radio input "true"
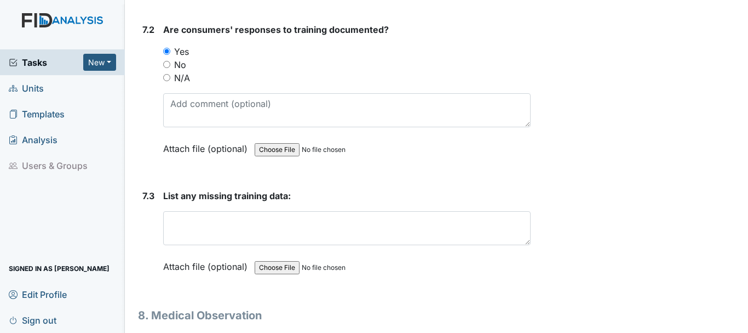
scroll to position [8543, 0]
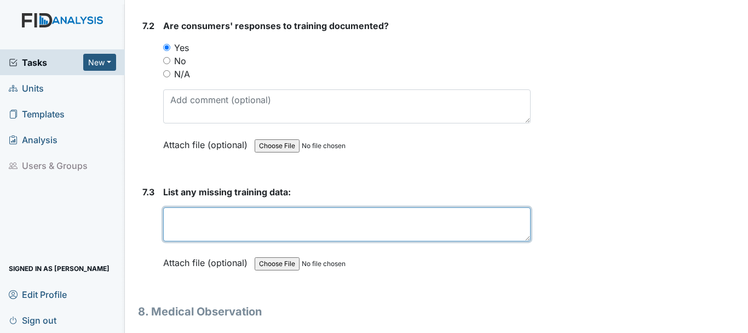
click at [199, 223] on textarea at bounding box center [347, 224] width 368 height 34
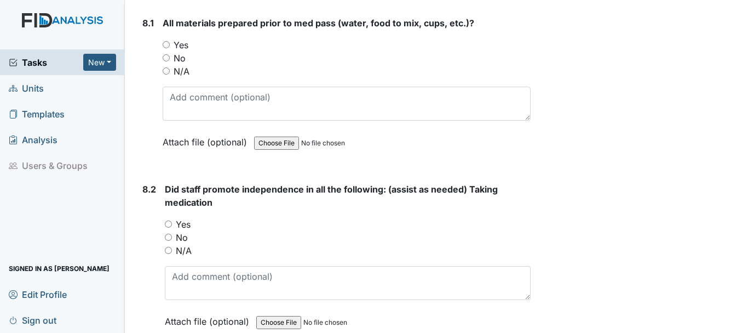
scroll to position [8864, 0]
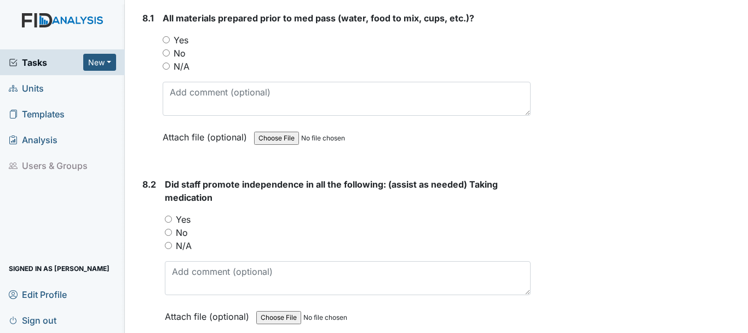
type textarea "none"
click at [167, 36] on input "Yes" at bounding box center [166, 39] width 7 height 7
radio input "true"
click at [167, 215] on input "Yes" at bounding box center [168, 218] width 7 height 7
radio input "true"
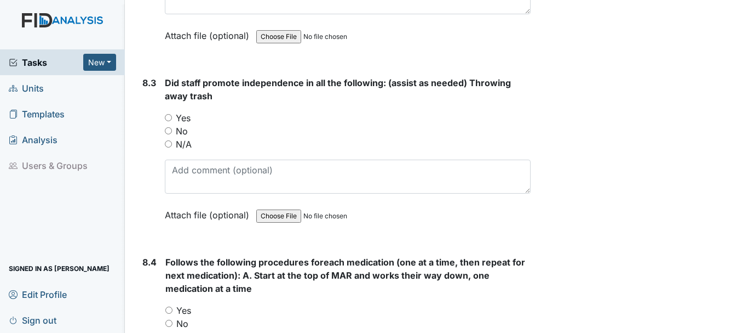
scroll to position [9153, 0]
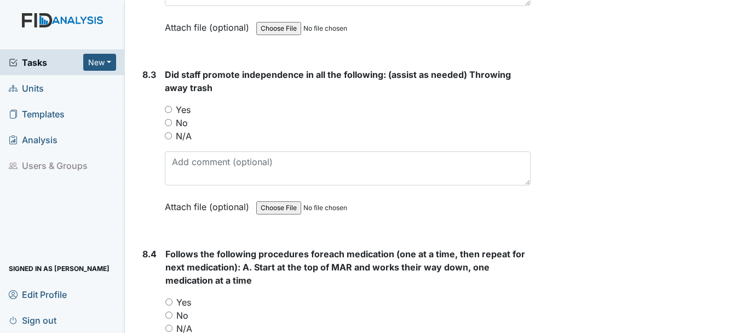
click at [168, 106] on input "Yes" at bounding box center [168, 109] width 7 height 7
radio input "true"
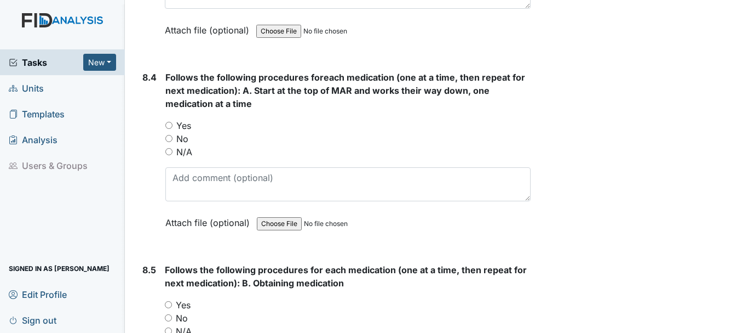
scroll to position [9336, 0]
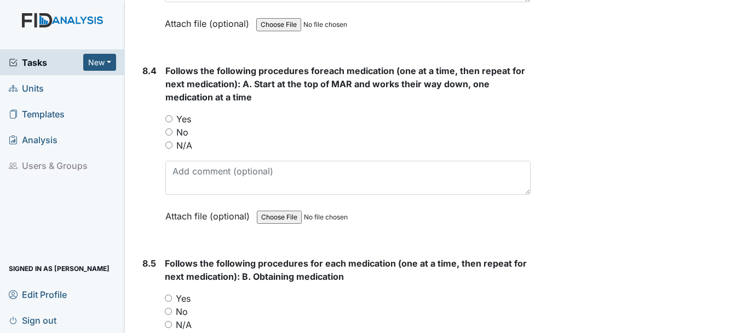
click at [174, 112] on div "Yes" at bounding box center [347, 118] width 365 height 13
click at [167, 294] on input "Yes" at bounding box center [168, 297] width 7 height 7
radio input "true"
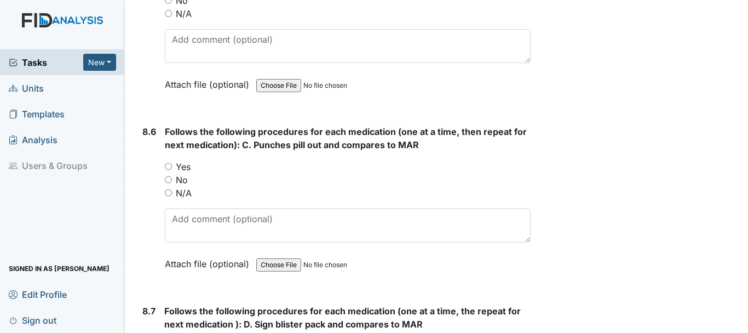
scroll to position [9647, 0]
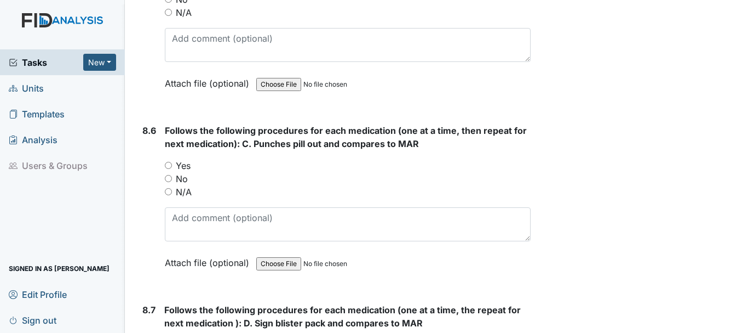
click at [169, 162] on input "Yes" at bounding box center [168, 165] width 7 height 7
radio input "true"
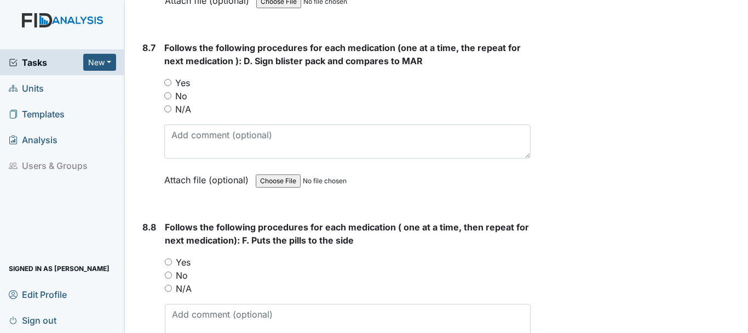
scroll to position [9924, 0]
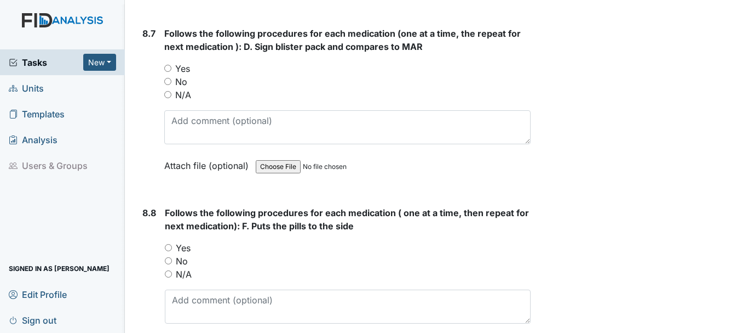
click at [168, 65] on input "Yes" at bounding box center [167, 68] width 7 height 7
radio input "true"
click at [169, 244] on input "Yes" at bounding box center [168, 247] width 7 height 7
radio input "true"
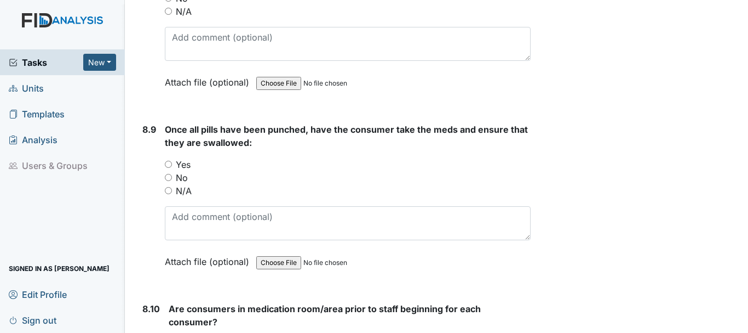
scroll to position [10202, 0]
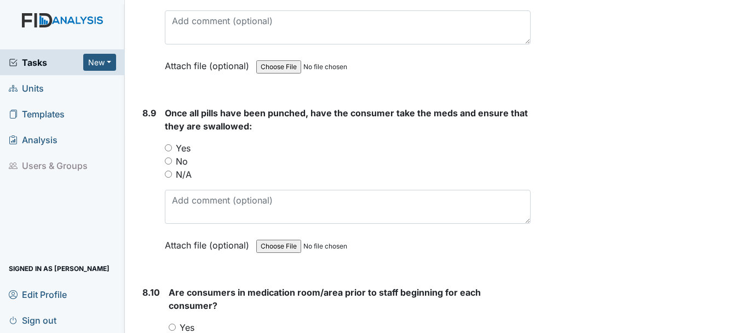
click at [169, 157] on input "No" at bounding box center [168, 160] width 7 height 7
radio input "true"
click at [169, 157] on input "No" at bounding box center [168, 160] width 7 height 7
click at [170, 144] on input "Yes" at bounding box center [168, 147] width 7 height 7
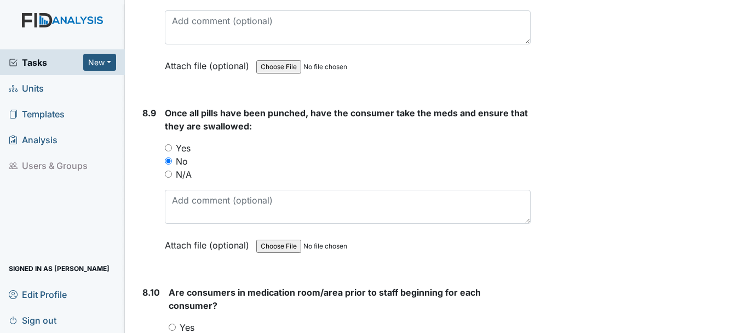
radio input "true"
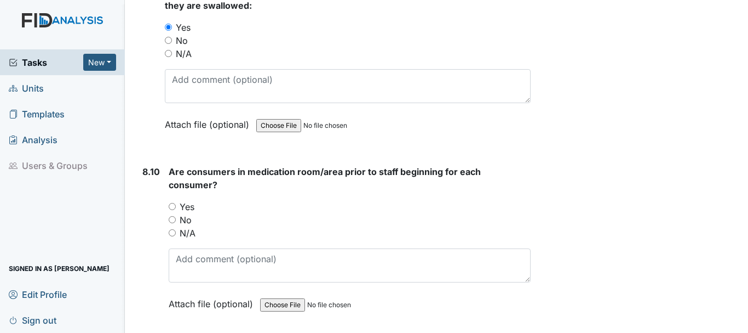
scroll to position [10324, 0]
click at [175, 202] on input "Yes" at bounding box center [172, 205] width 7 height 7
radio input "true"
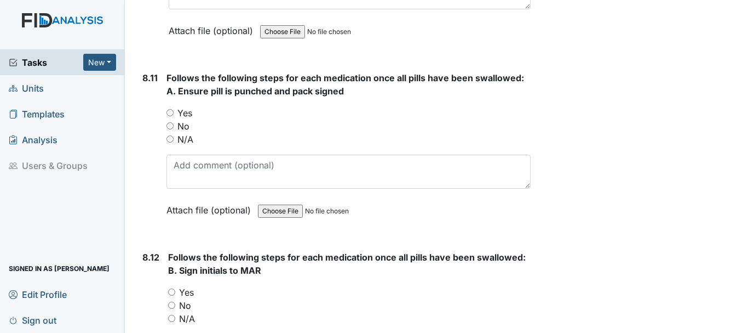
scroll to position [10609, 0]
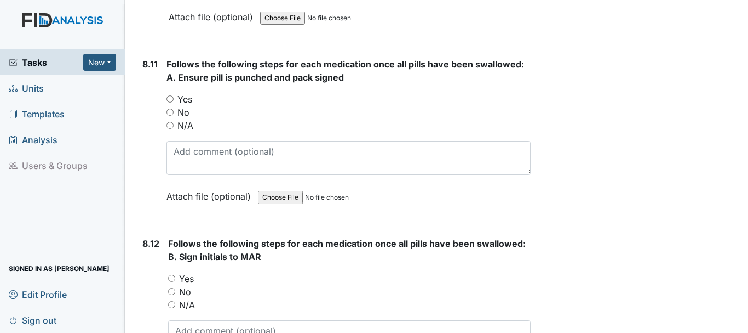
click at [171, 95] on input "Yes" at bounding box center [170, 98] width 7 height 7
radio input "true"
click at [171, 274] on input "Yes" at bounding box center [171, 277] width 7 height 7
radio input "true"
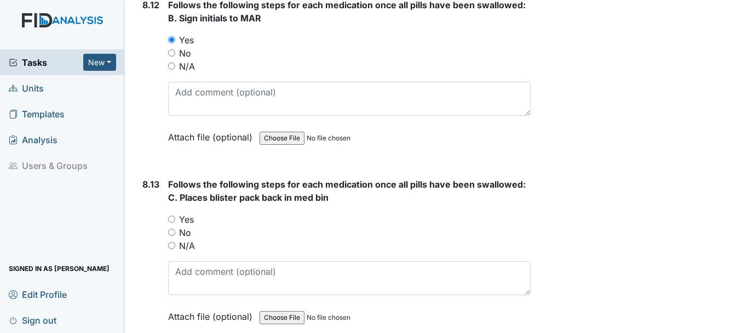
scroll to position [10869, 0]
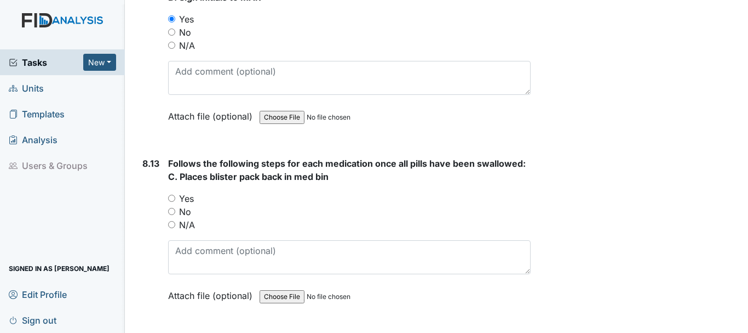
click at [170, 194] on input "Yes" at bounding box center [171, 197] width 7 height 7
radio input "true"
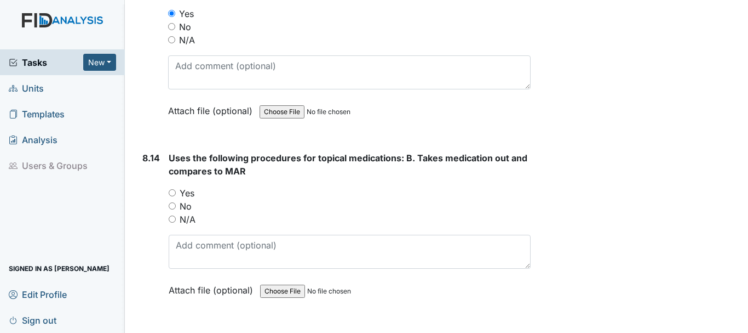
scroll to position [11054, 0]
click at [185, 198] on label "No" at bounding box center [186, 204] width 12 height 13
click at [176, 201] on input "No" at bounding box center [172, 204] width 7 height 7
radio input "true"
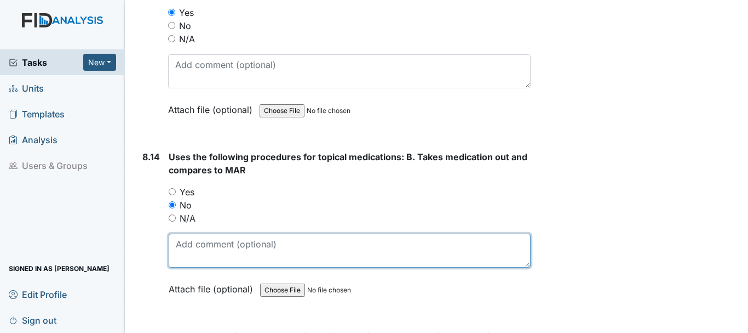
click at [182, 233] on textarea at bounding box center [350, 250] width 362 height 34
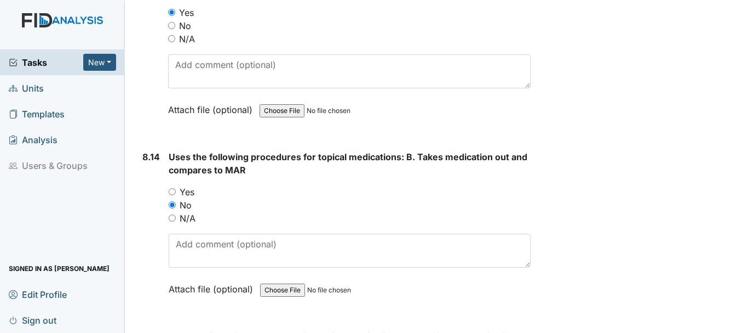
click at [170, 214] on input "N/A" at bounding box center [172, 217] width 7 height 7
radio input "true"
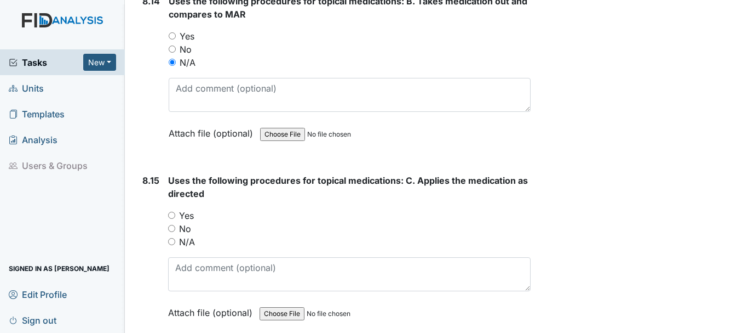
scroll to position [11214, 0]
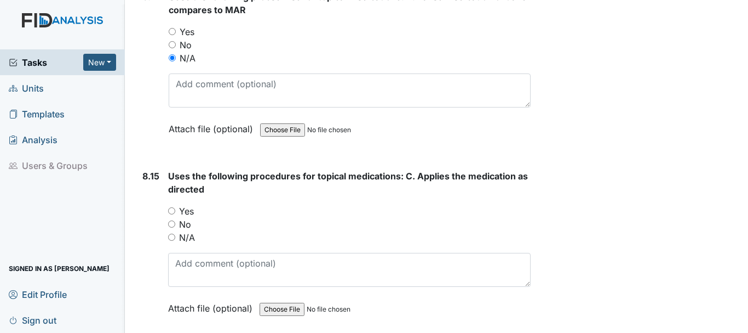
click at [171, 233] on input "N/A" at bounding box center [171, 236] width 7 height 7
radio input "true"
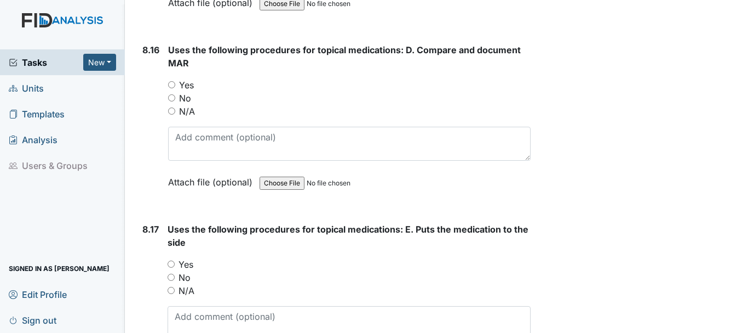
scroll to position [11520, 0]
click at [173, 107] on input "N/A" at bounding box center [171, 110] width 7 height 7
radio input "true"
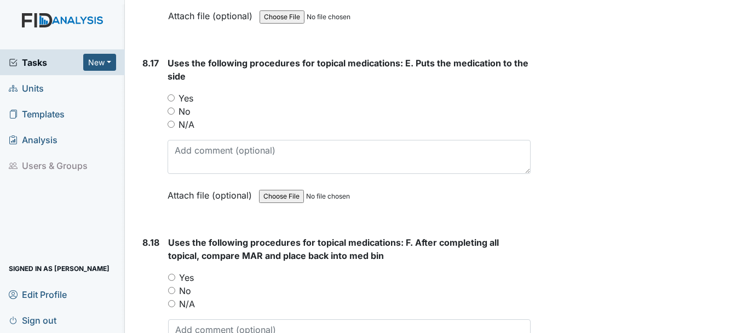
scroll to position [11687, 0]
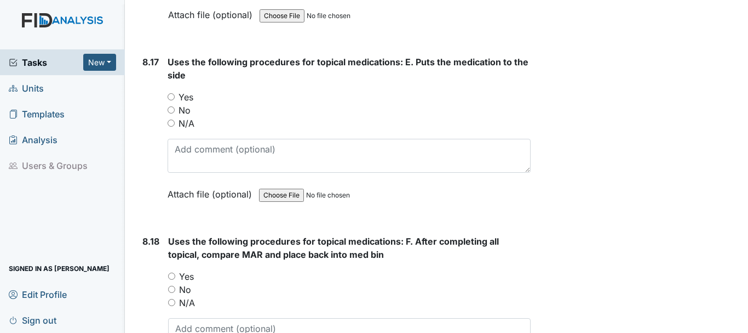
click at [171, 119] on input "N/A" at bounding box center [171, 122] width 7 height 7
radio input "true"
click at [171, 299] on input "N/A" at bounding box center [171, 302] width 7 height 7
radio input "true"
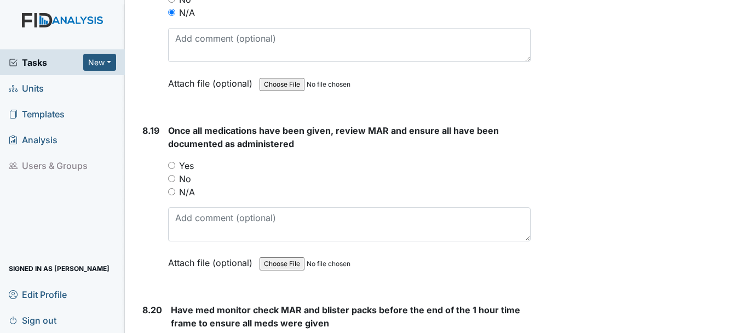
scroll to position [11982, 0]
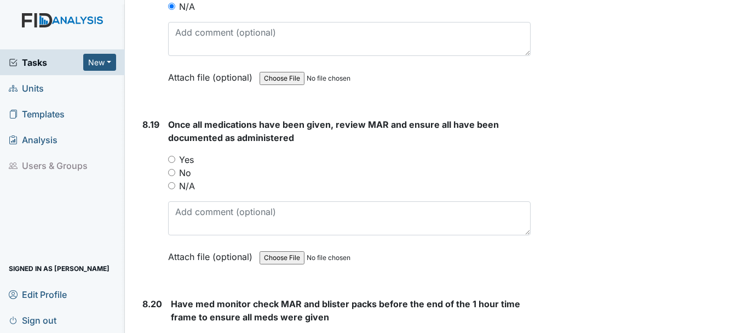
click at [170, 156] on input "Yes" at bounding box center [171, 159] width 7 height 7
radio input "true"
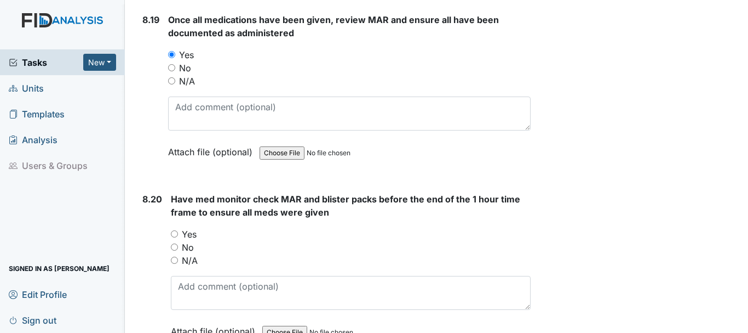
scroll to position [12095, 0]
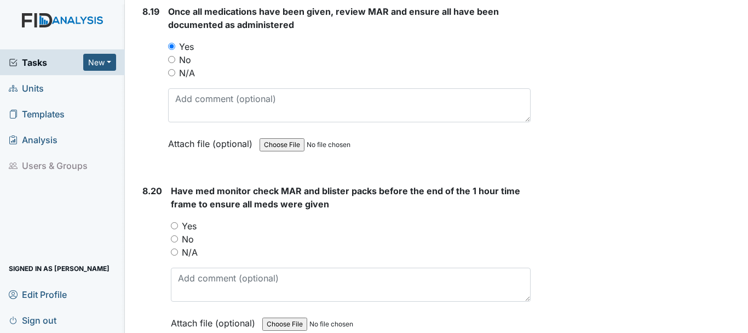
click at [171, 222] on input "Yes" at bounding box center [174, 225] width 7 height 7
radio input "true"
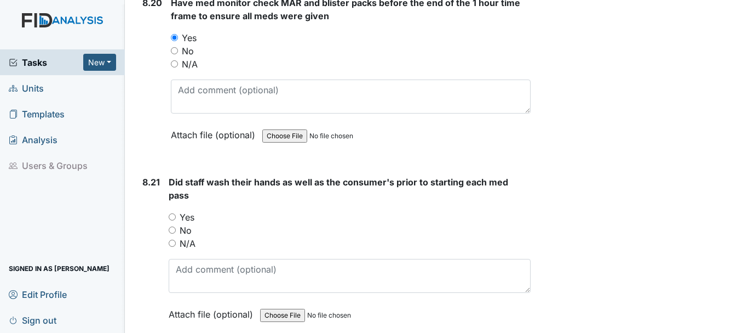
scroll to position [12292, 0]
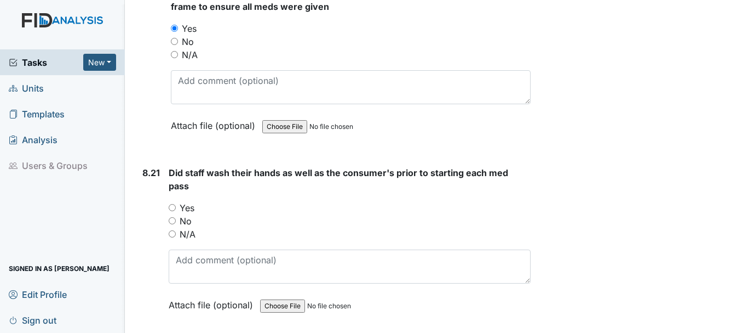
click at [173, 204] on input "Yes" at bounding box center [172, 207] width 7 height 7
radio input "true"
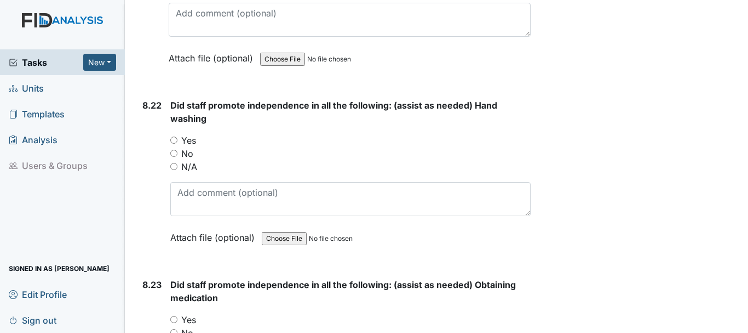
scroll to position [12540, 0]
click at [174, 149] on input "No" at bounding box center [173, 152] width 7 height 7
radio input "true"
click at [174, 136] on input "Yes" at bounding box center [173, 139] width 7 height 7
radio input "true"
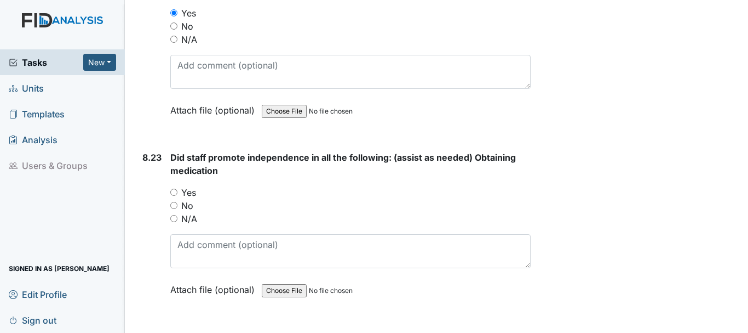
scroll to position [12684, 0]
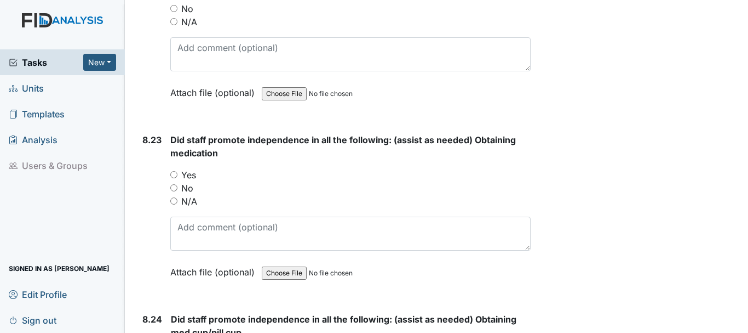
click at [173, 171] on input "Yes" at bounding box center [173, 174] width 7 height 7
radio input "true"
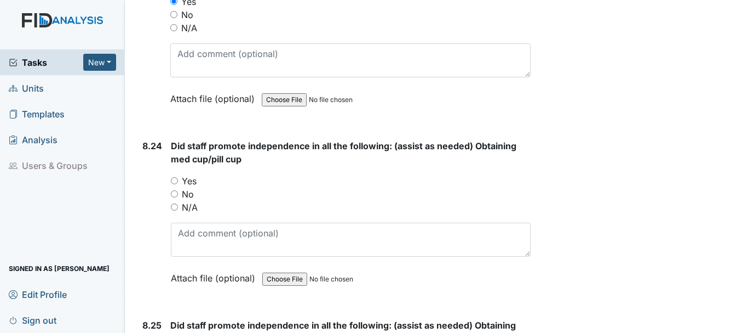
scroll to position [12885, 0]
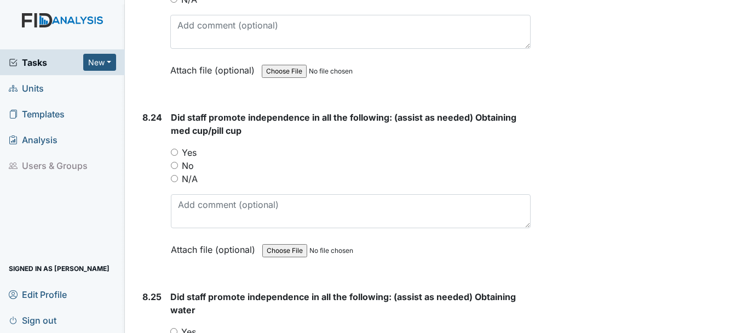
click at [174, 148] on input "Yes" at bounding box center [174, 151] width 7 height 7
radio input "true"
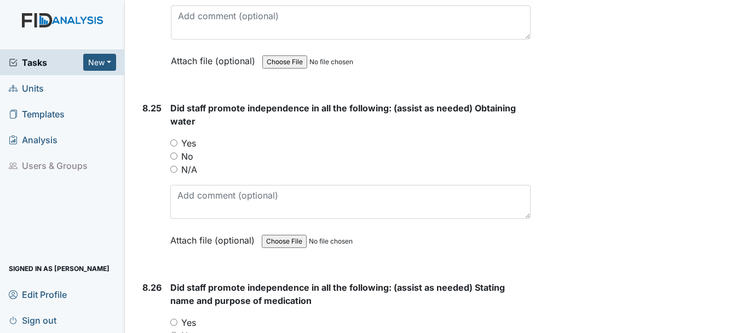
scroll to position [13076, 0]
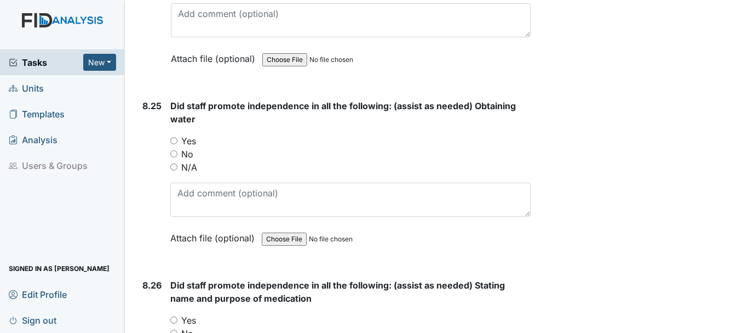
click at [174, 137] on input "Yes" at bounding box center [173, 140] width 7 height 7
radio input "true"
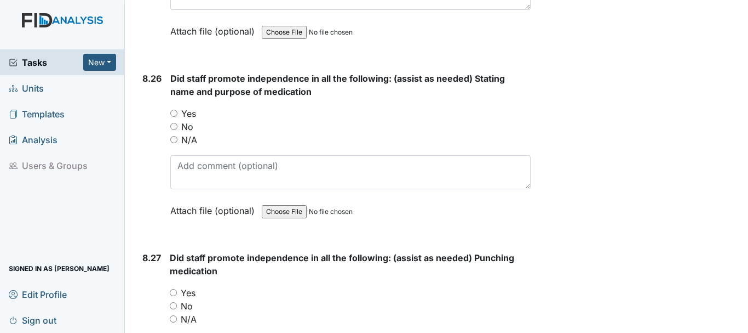
scroll to position [13287, 0]
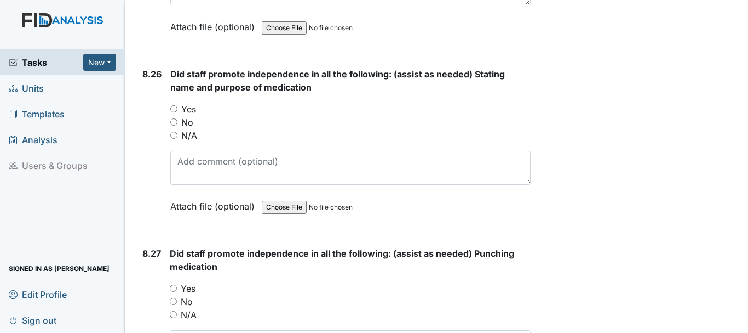
click at [178, 105] on input "Yes" at bounding box center [173, 108] width 7 height 7
radio input "true"
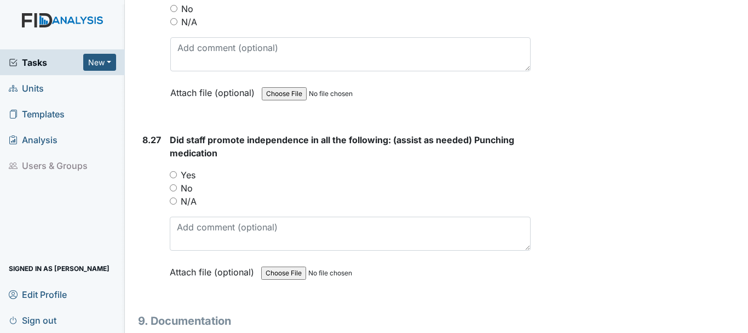
scroll to position [13408, 0]
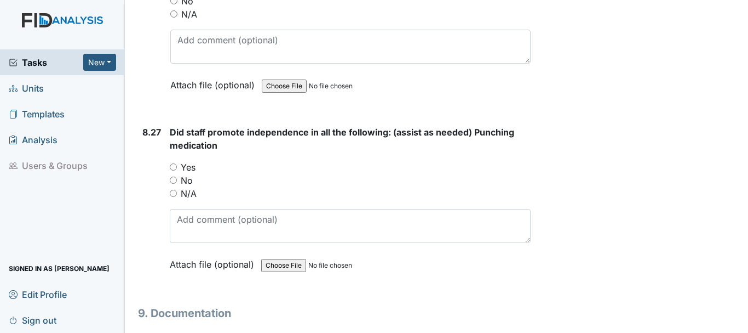
click at [174, 163] on input "Yes" at bounding box center [173, 166] width 7 height 7
radio input "true"
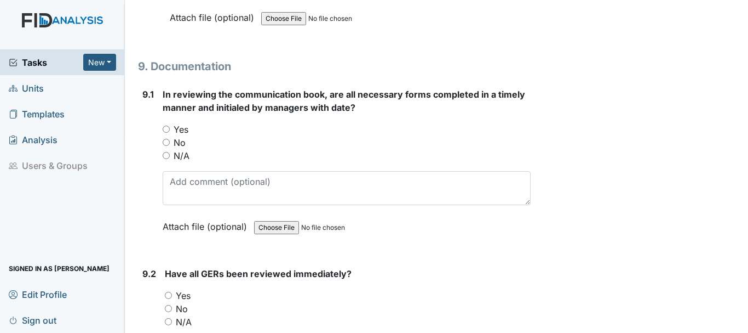
scroll to position [13659, 0]
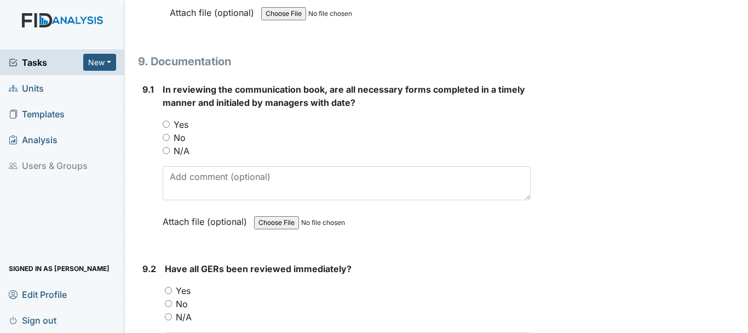
click at [168, 121] on input "Yes" at bounding box center [166, 124] width 7 height 7
radio input "true"
click at [169, 287] on input "Yes" at bounding box center [168, 290] width 7 height 7
radio input "true"
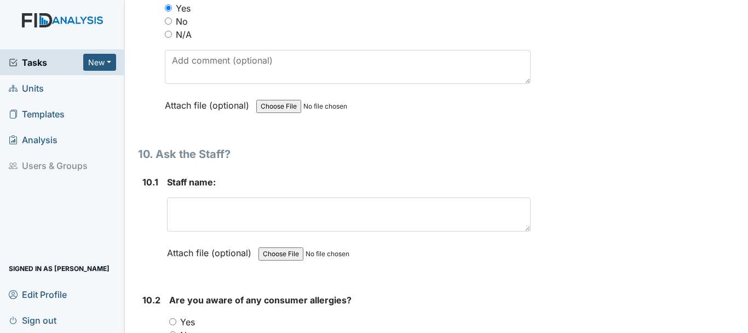
scroll to position [13945, 0]
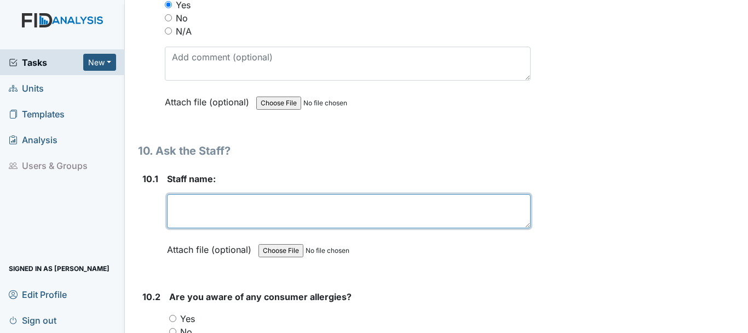
click at [200, 197] on textarea at bounding box center [349, 211] width 364 height 34
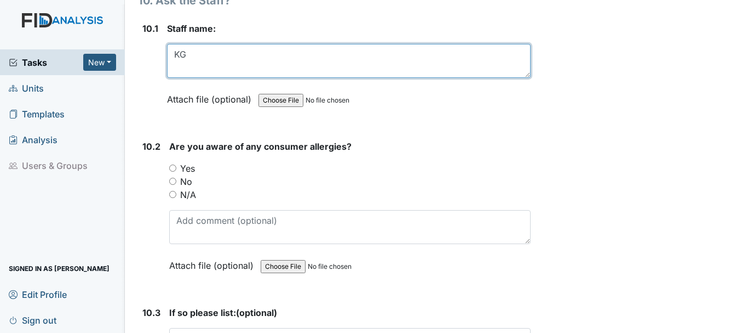
scroll to position [14103, 0]
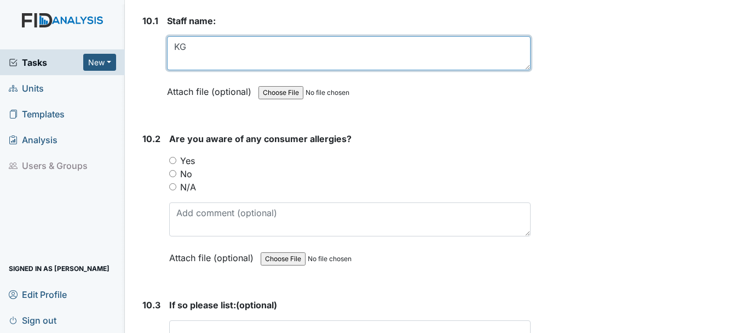
type textarea "KG"
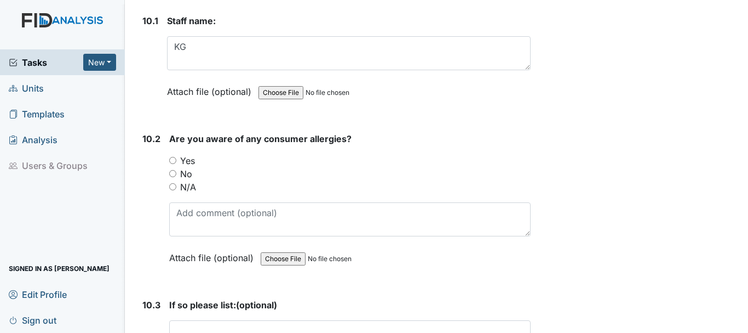
click at [173, 157] on input "Yes" at bounding box center [172, 160] width 7 height 7
radio input "true"
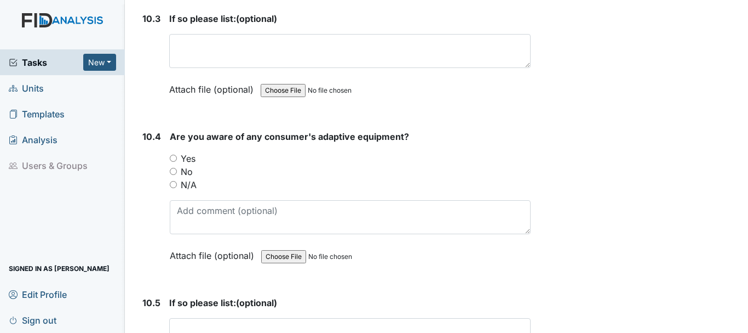
scroll to position [14367, 0]
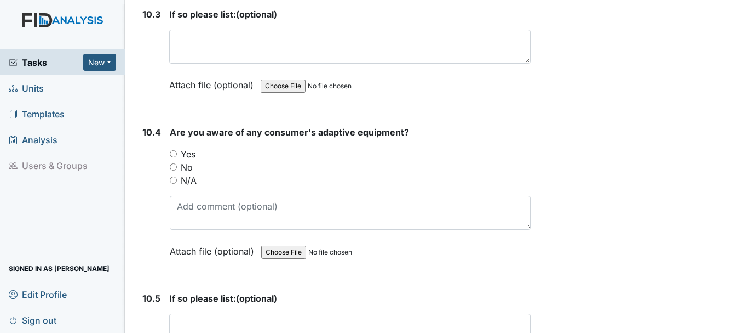
click at [175, 150] on input "Yes" at bounding box center [173, 153] width 7 height 7
radio input "true"
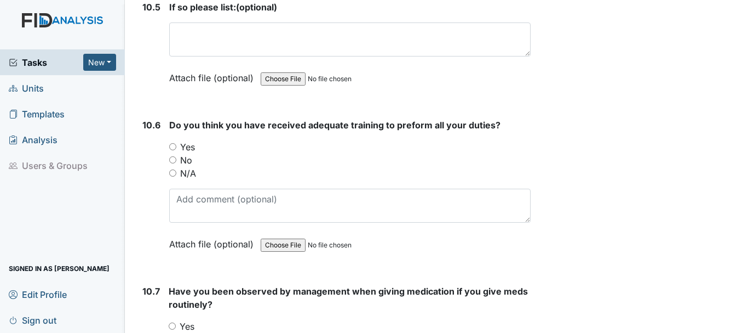
scroll to position [14661, 0]
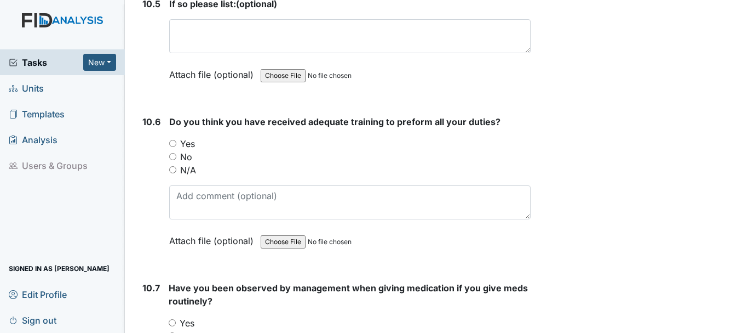
click at [174, 140] on input "Yes" at bounding box center [172, 143] width 7 height 7
radio input "true"
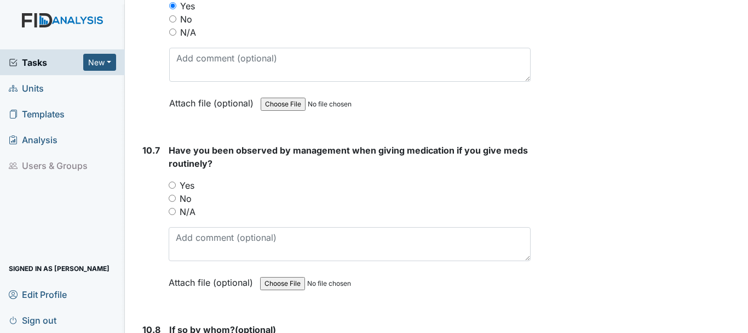
scroll to position [14799, 0]
click at [172, 181] on input "Yes" at bounding box center [172, 184] width 7 height 7
radio input "true"
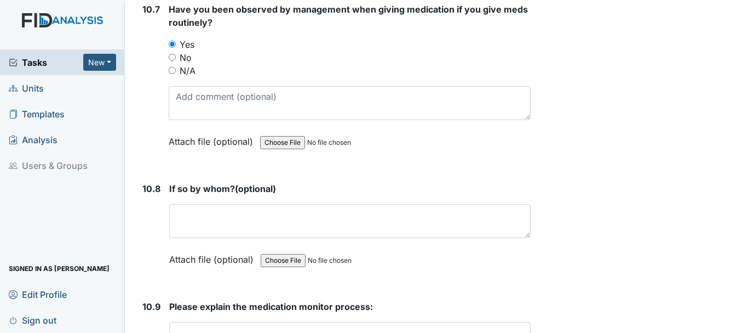
scroll to position [14960, 0]
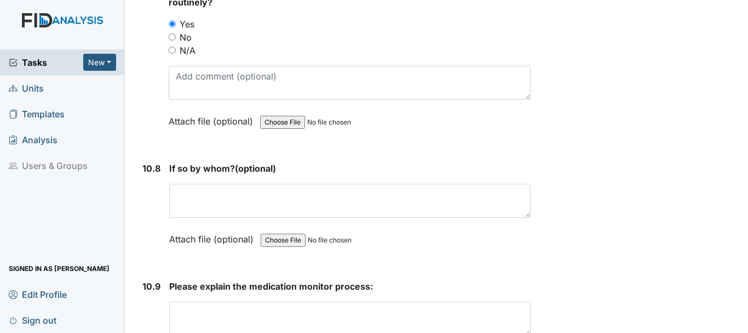
click at [382, 201] on textarea at bounding box center [350, 201] width 362 height 34
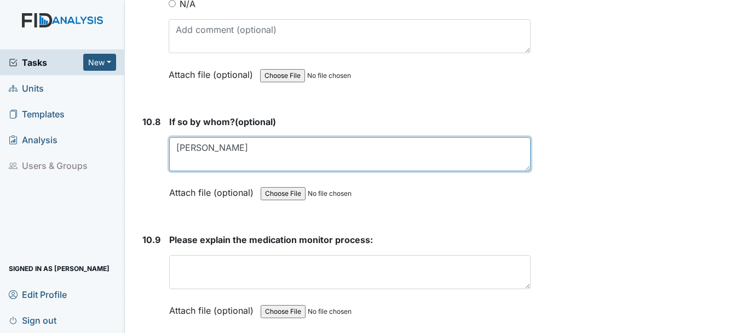
scroll to position [15041, 0]
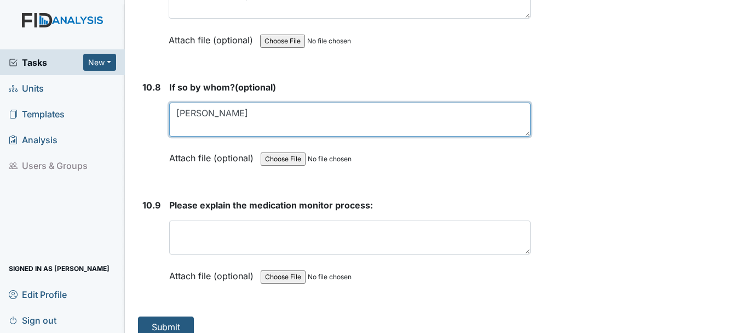
type textarea "[PERSON_NAME]"
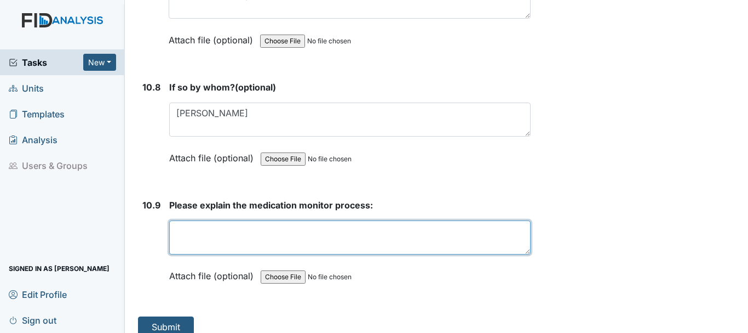
click at [439, 220] on textarea at bounding box center [350, 237] width 362 height 34
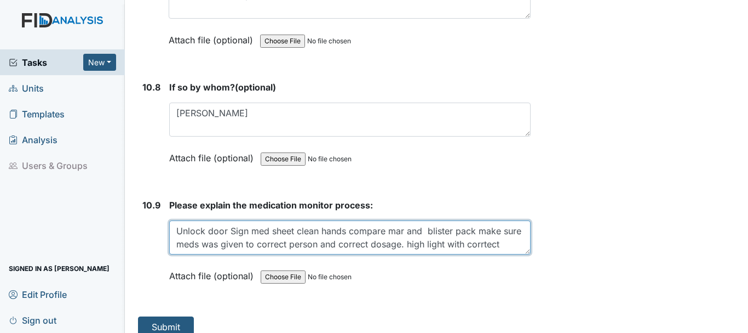
scroll to position [9, 0]
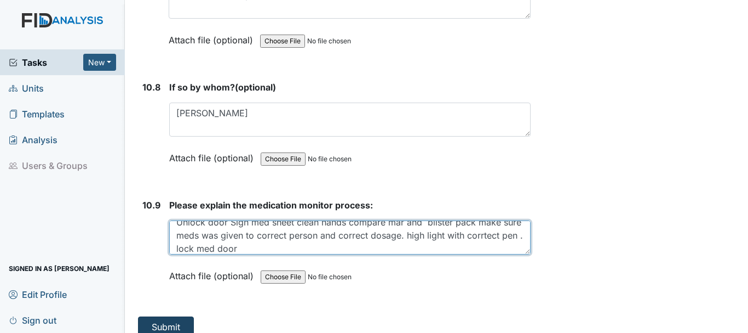
type textarea "Unlock door Sign med sheet clean hands compare mar and blister pack make sure m…"
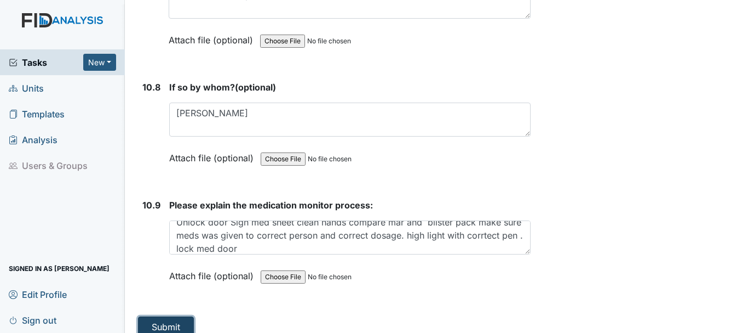
click at [158, 316] on button "Submit" at bounding box center [166, 326] width 56 height 21
